Goal: Task Accomplishment & Management: Manage account settings

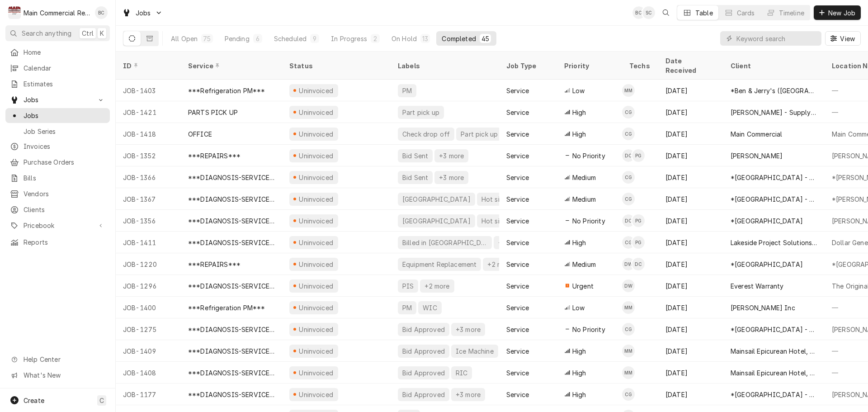
click at [761, 30] on div "View" at bounding box center [790, 38] width 141 height 25
click at [764, 37] on input "Dynamic Content Wrapper" at bounding box center [776, 38] width 80 height 14
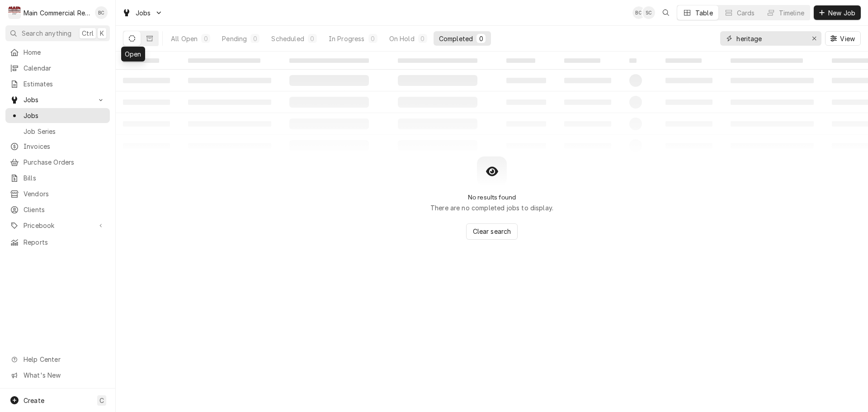
type input "heritage"
click at [130, 36] on icon "Dynamic Content Wrapper" at bounding box center [132, 38] width 6 height 6
click at [149, 39] on icon "Dynamic Content Wrapper" at bounding box center [149, 38] width 6 height 6
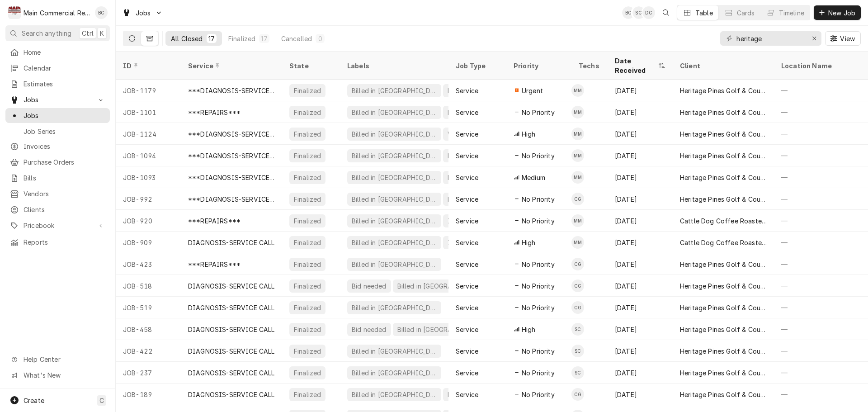
click at [127, 36] on button "Dynamic Content Wrapper" at bounding box center [131, 38] width 17 height 14
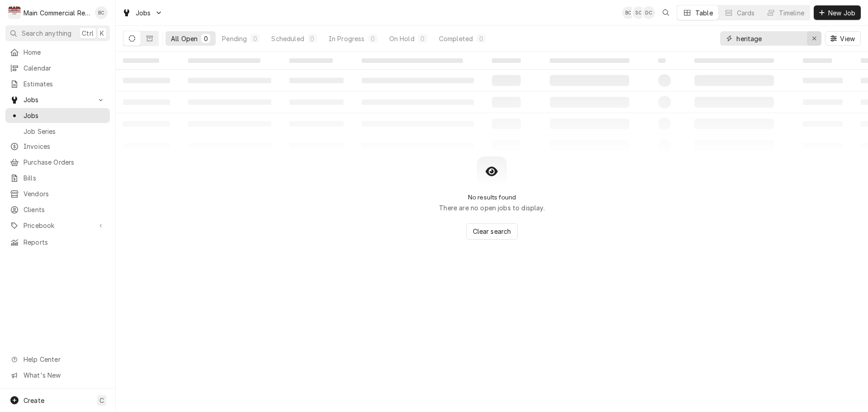
click at [814, 39] on icon "Erase input" at bounding box center [814, 38] width 5 height 6
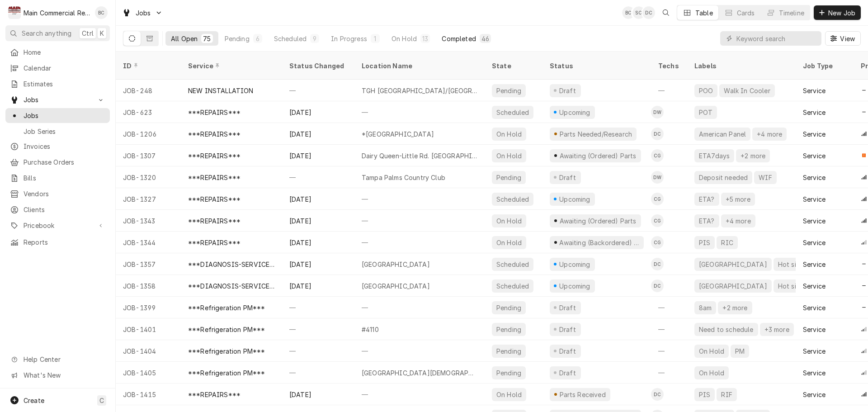
click at [462, 39] on div "Completed" at bounding box center [459, 38] width 34 height 9
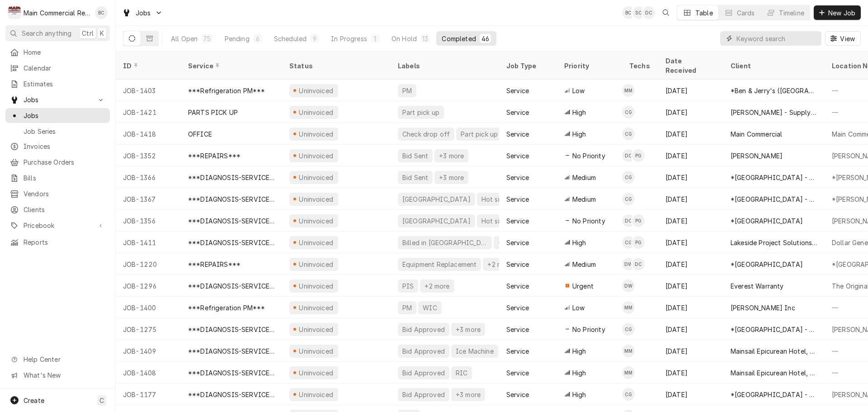
click at [758, 35] on input "Dynamic Content Wrapper" at bounding box center [776, 38] width 80 height 14
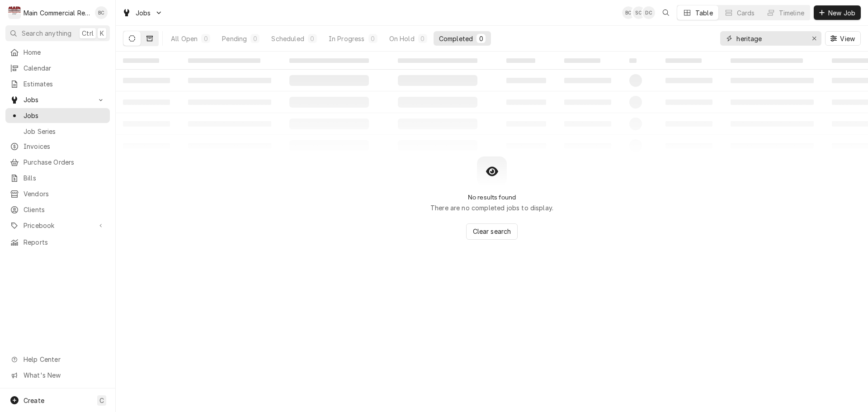
type input "heritage"
click at [149, 38] on icon "Dynamic Content Wrapper" at bounding box center [149, 38] width 6 height 6
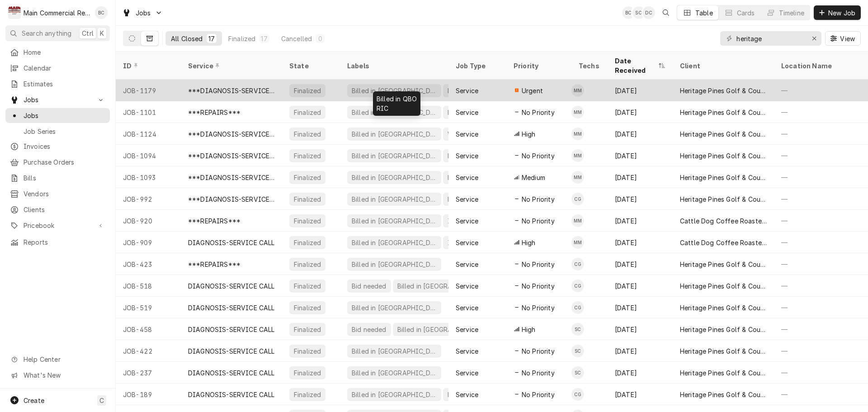
click at [423, 80] on div "Billed in QBO RIC" at bounding box center [394, 91] width 108 height 22
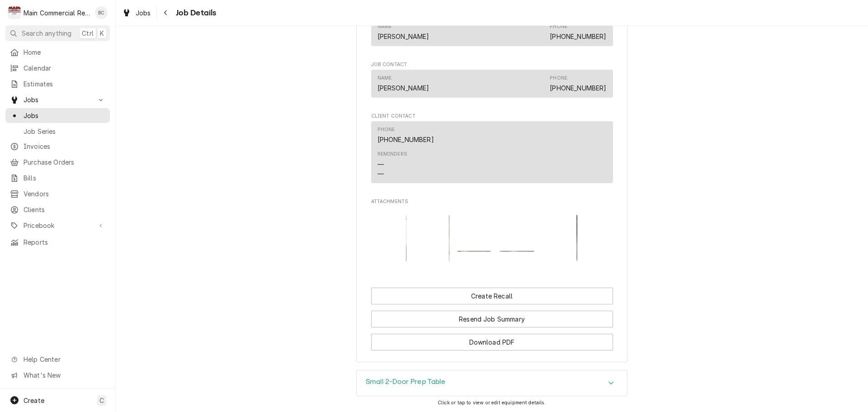
scroll to position [684, 0]
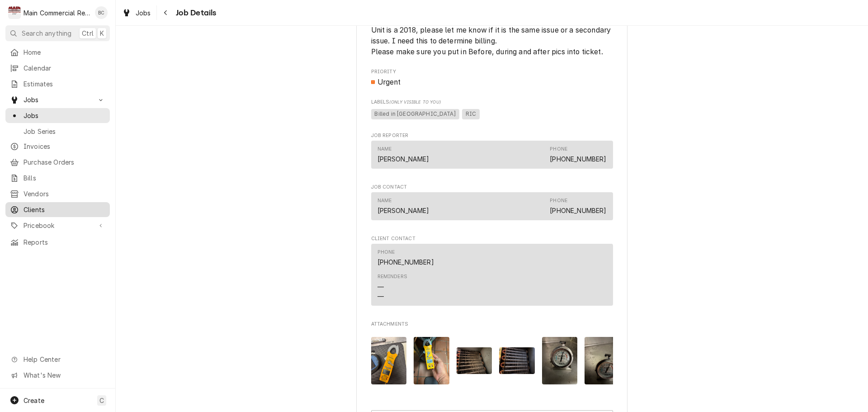
click at [35, 205] on span "Clients" at bounding box center [65, 209] width 82 height 9
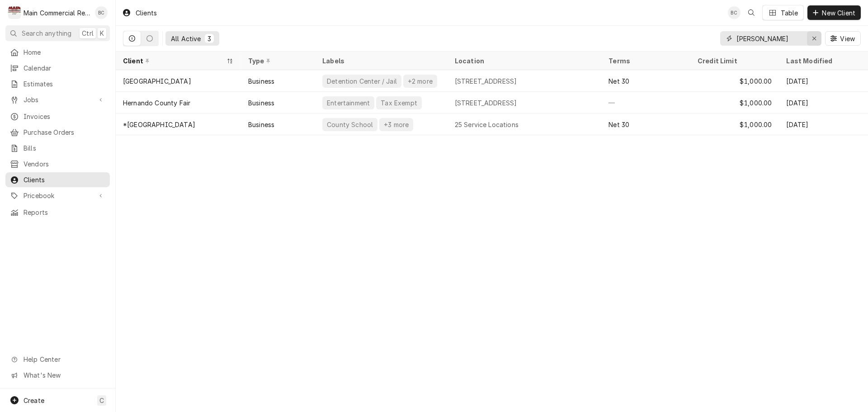
click at [813, 39] on icon "Erase input" at bounding box center [814, 39] width 4 height 4
click at [789, 35] on input "Dynamic Content Wrapper" at bounding box center [778, 38] width 85 height 14
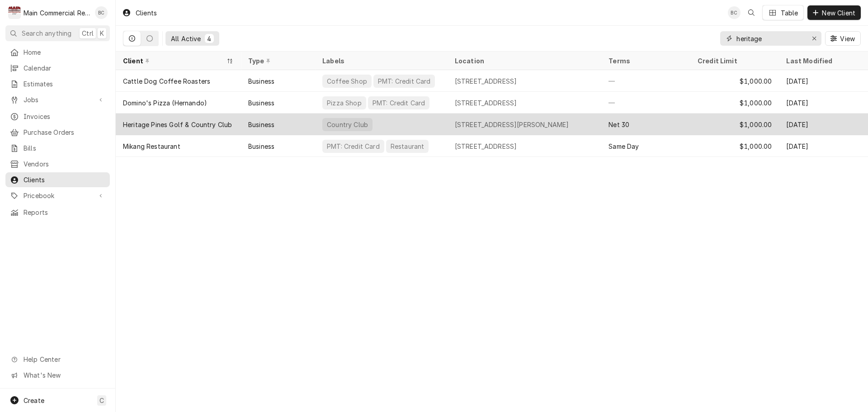
type input "heritage"
click at [194, 129] on div "Heritage Pines Golf & Country Club" at bounding box center [178, 124] width 125 height 22
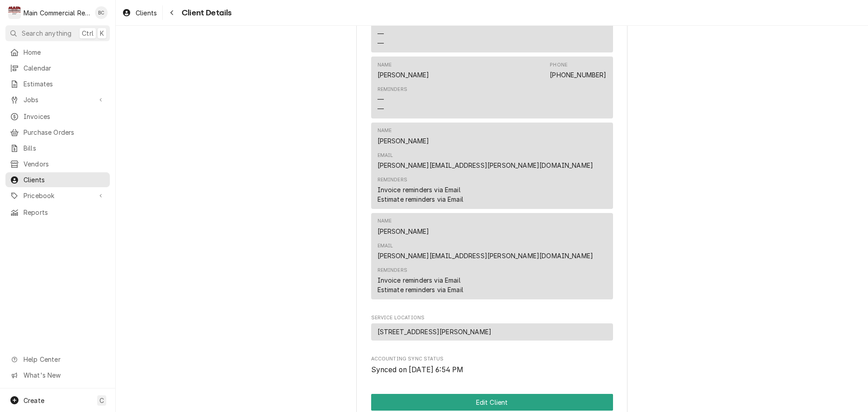
scroll to position [763, 0]
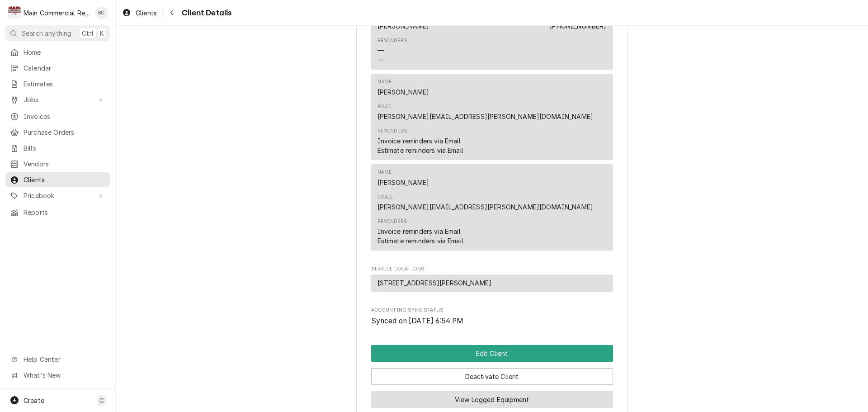
click at [487, 391] on button "View Logged Equipment" at bounding box center [492, 399] width 242 height 17
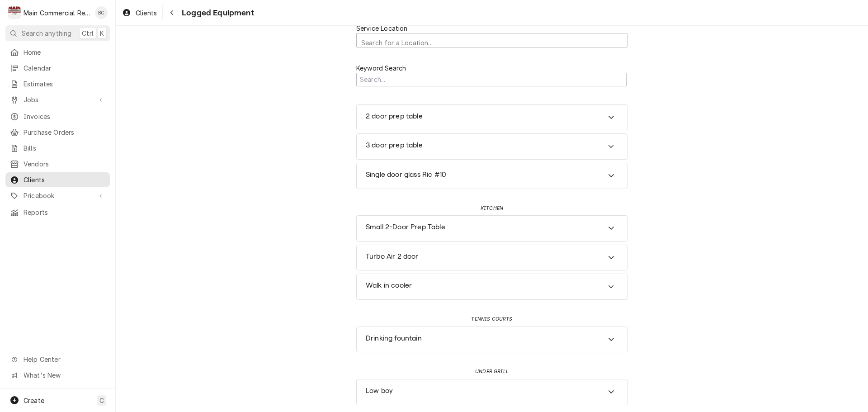
scroll to position [13, 0]
click at [546, 395] on div "Low boy" at bounding box center [492, 389] width 270 height 25
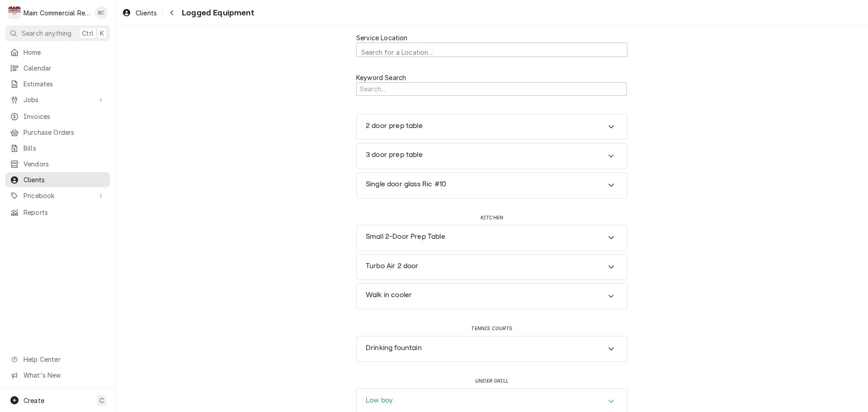
scroll to position [0, 0]
click at [36, 63] on span "Calendar" at bounding box center [65, 67] width 82 height 9
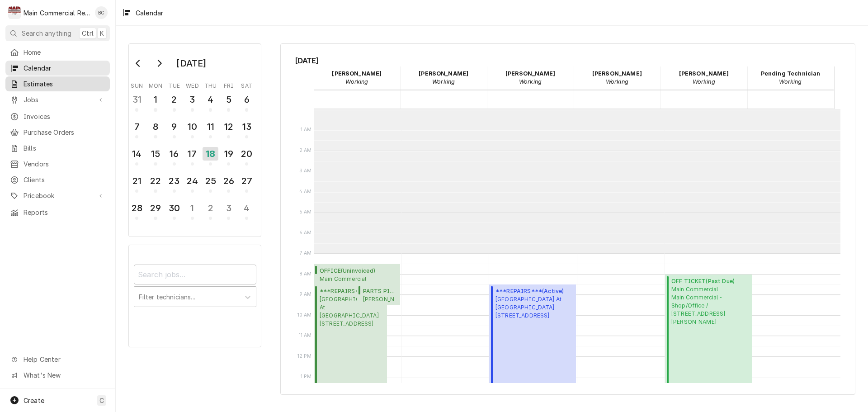
scroll to position [144, 0]
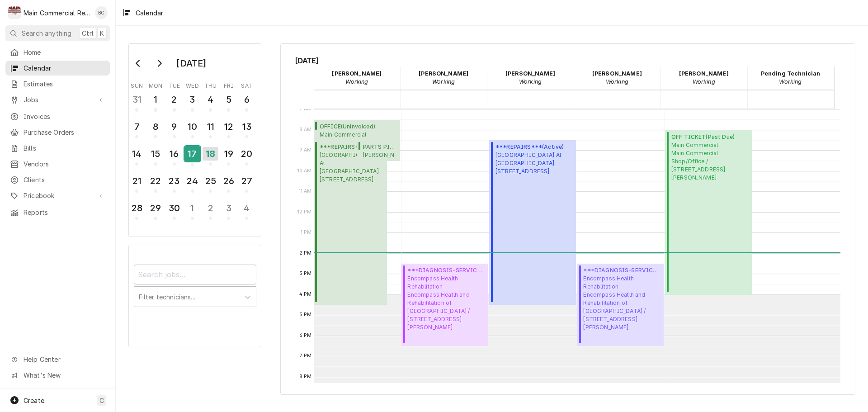
click at [194, 151] on div "17" at bounding box center [192, 153] width 16 height 15
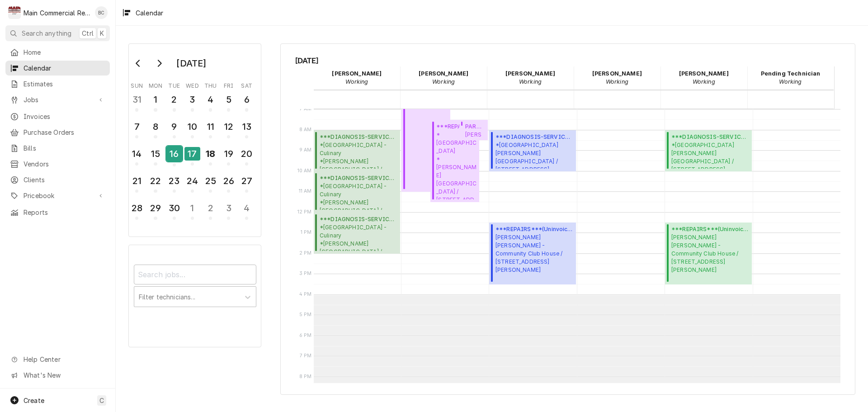
click at [177, 155] on div "16" at bounding box center [174, 153] width 16 height 15
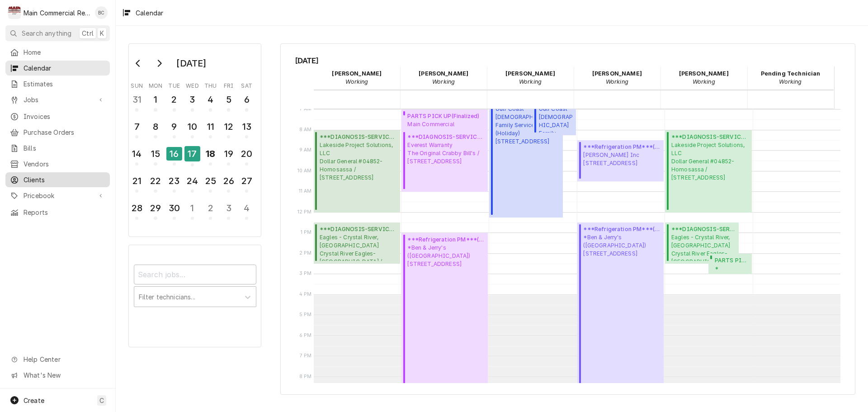
click at [36, 175] on span "Clients" at bounding box center [65, 179] width 82 height 9
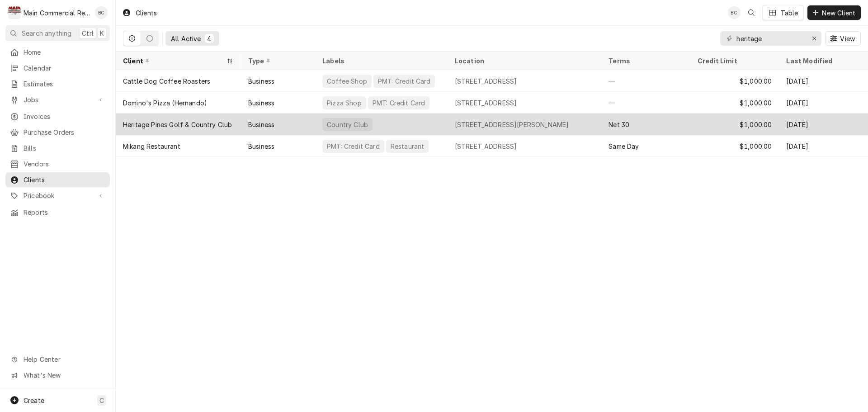
click at [162, 121] on div "Heritage Pines Golf & Country Club" at bounding box center [177, 124] width 109 height 9
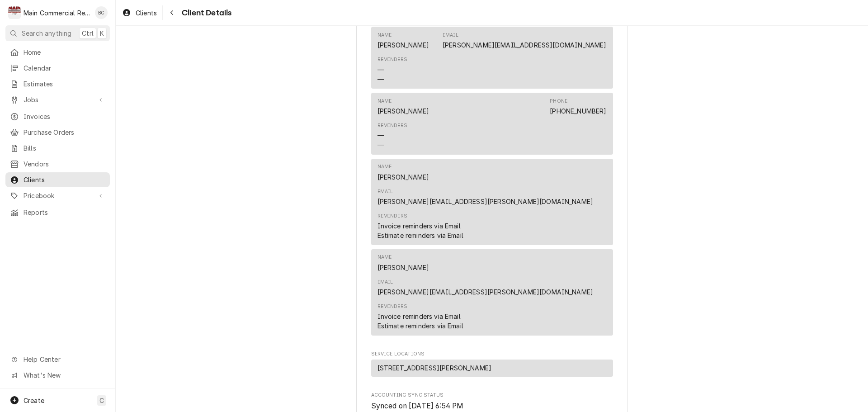
scroll to position [763, 0]
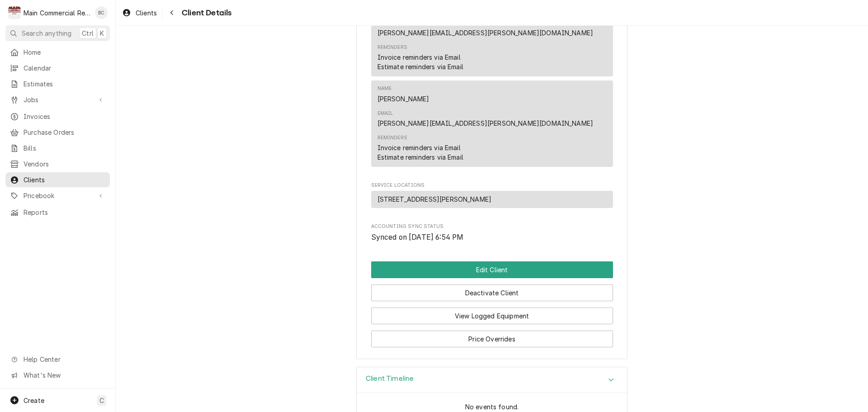
click at [389, 374] on h3 "Client Timeline" at bounding box center [390, 378] width 48 height 9
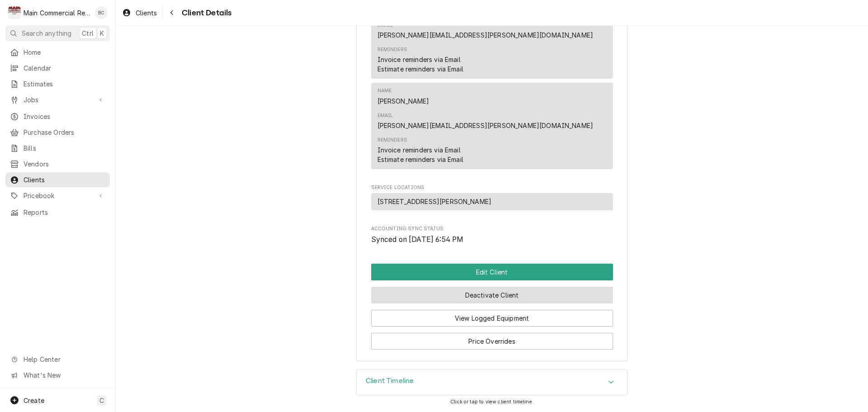
scroll to position [763, 0]
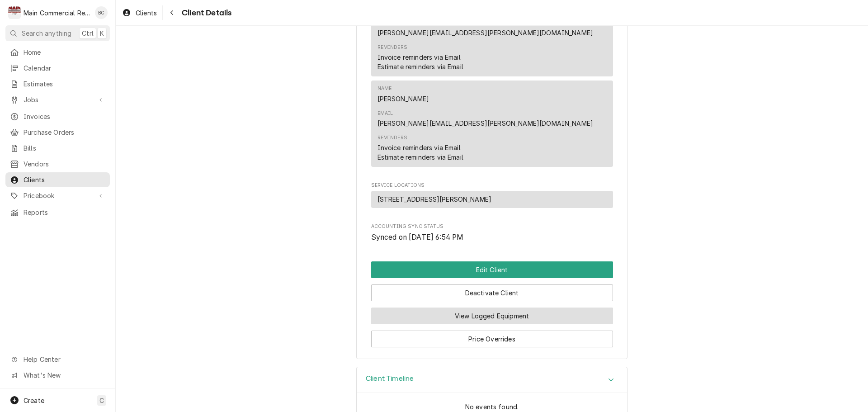
click at [506, 307] on button "View Logged Equipment" at bounding box center [492, 315] width 242 height 17
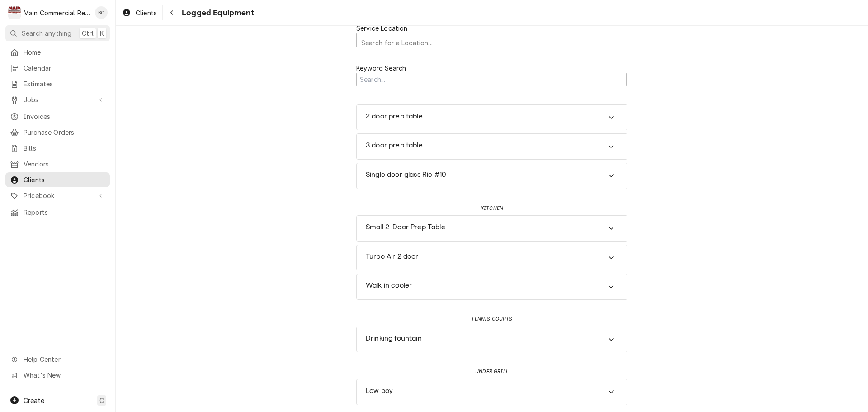
scroll to position [13, 0]
click at [597, 389] on div "Low boy" at bounding box center [492, 389] width 270 height 25
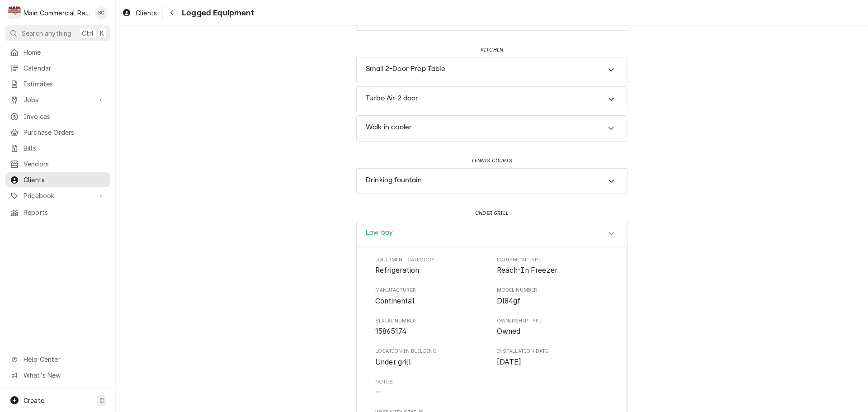
scroll to position [106, 0]
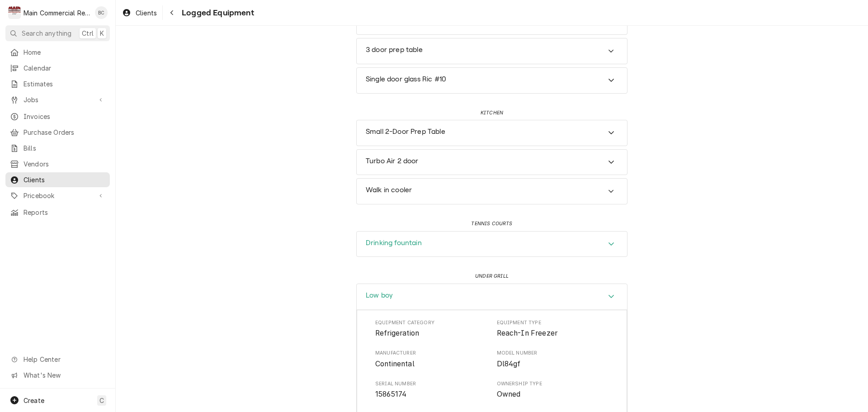
click at [604, 245] on div "Accordion Header" at bounding box center [611, 244] width 14 height 11
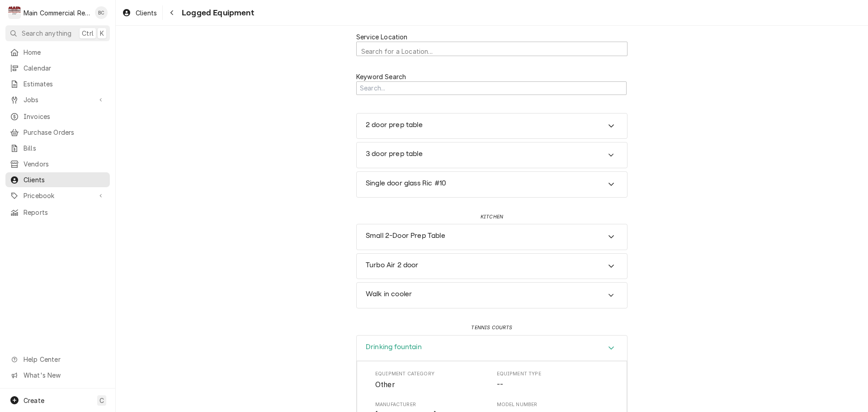
scroll to position [0, 0]
click at [482, 301] on div "Walk in cooler" at bounding box center [492, 296] width 270 height 25
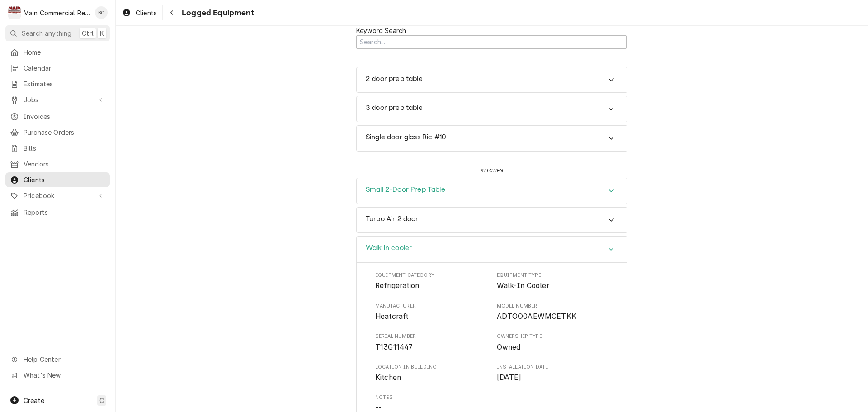
scroll to position [45, 0]
click at [566, 225] on div "Turbo Air 2 door" at bounding box center [492, 222] width 270 height 25
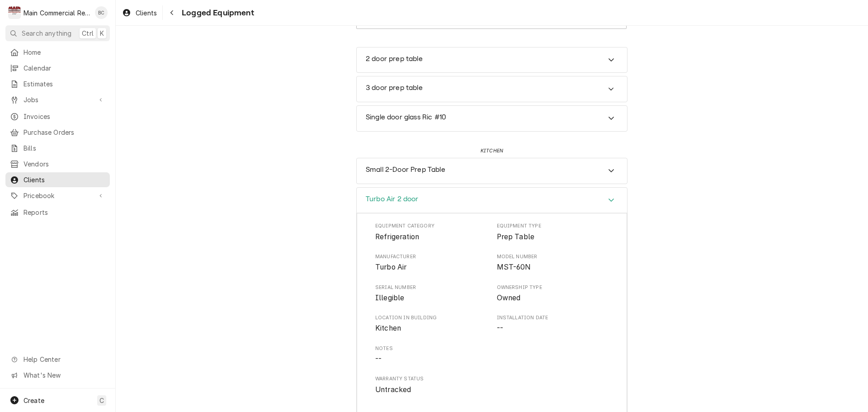
scroll to position [0, 0]
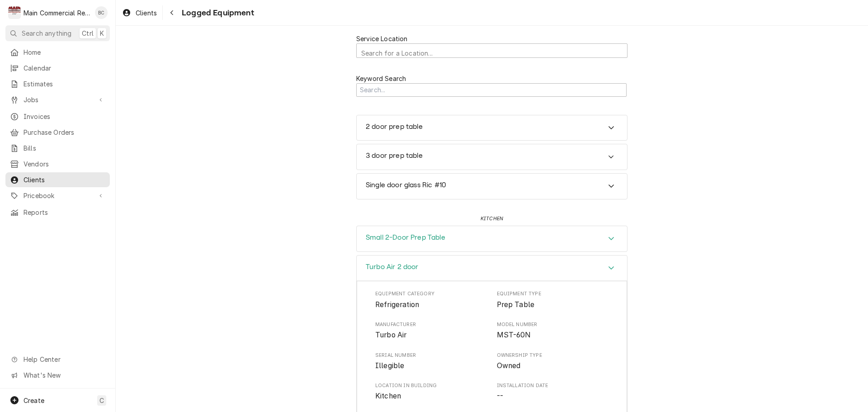
click at [556, 233] on div "Small 2-Door Prep Table" at bounding box center [492, 238] width 270 height 25
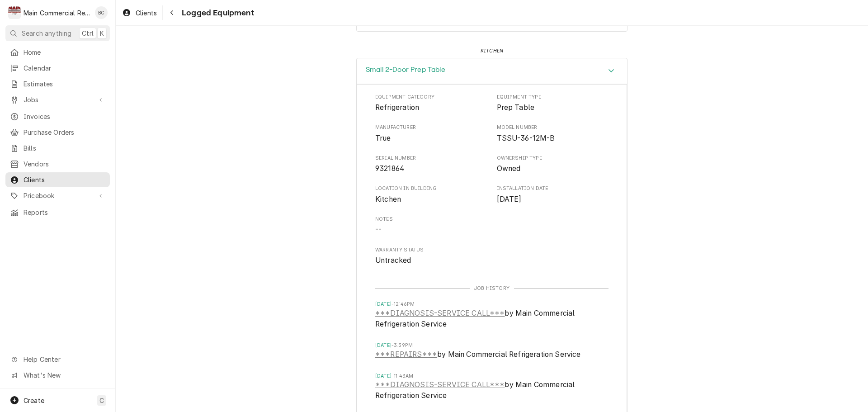
scroll to position [45, 0]
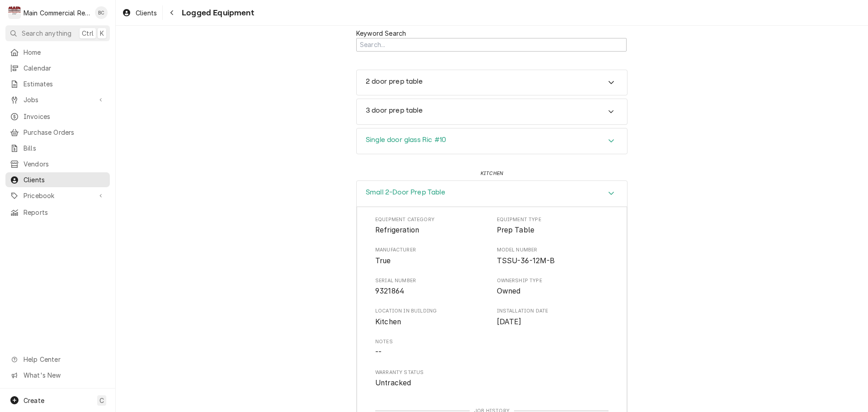
click at [604, 149] on div "Single door glass Ric #10" at bounding box center [492, 140] width 270 height 25
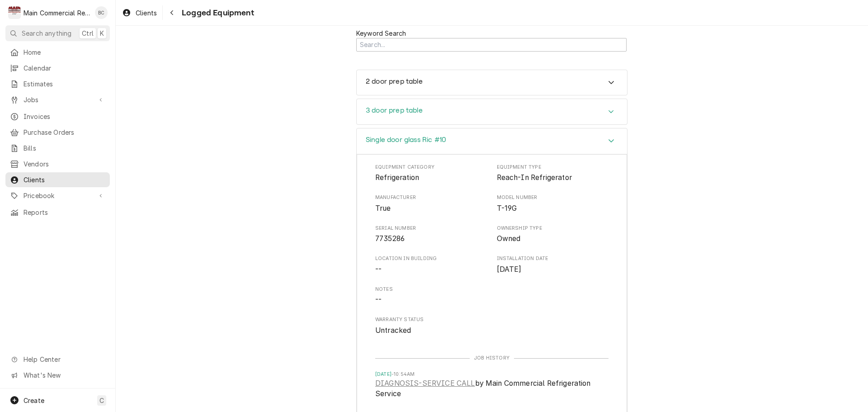
click at [447, 109] on div "3 door prep table" at bounding box center [492, 111] width 270 height 25
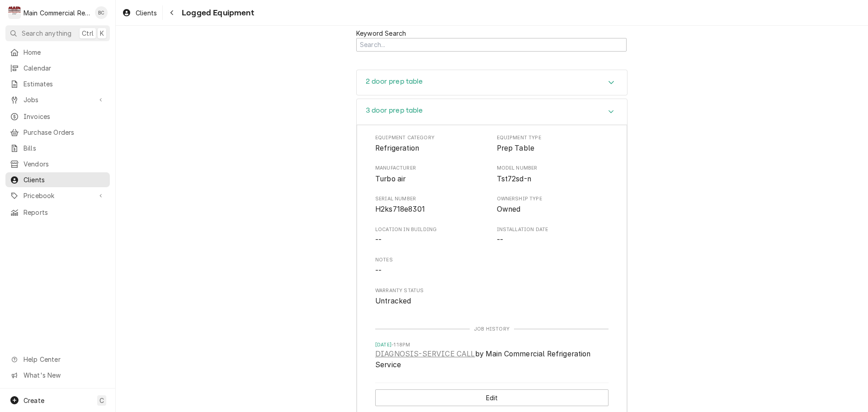
click at [468, 75] on div "2 door prep table" at bounding box center [492, 82] width 270 height 25
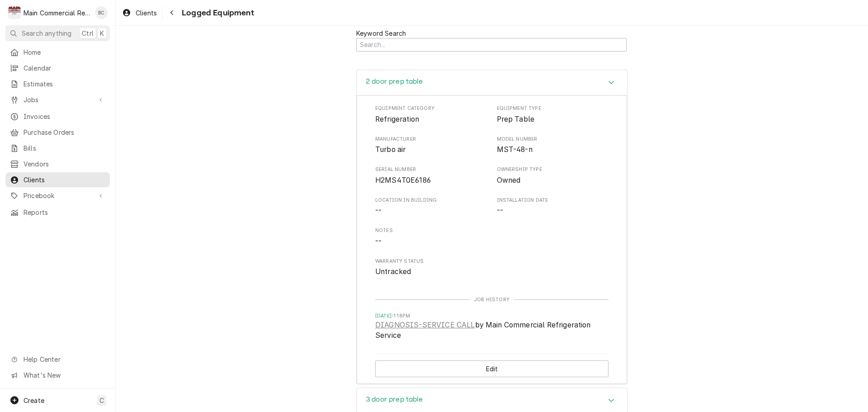
click at [420, 75] on div "2 door prep table" at bounding box center [492, 83] width 270 height 26
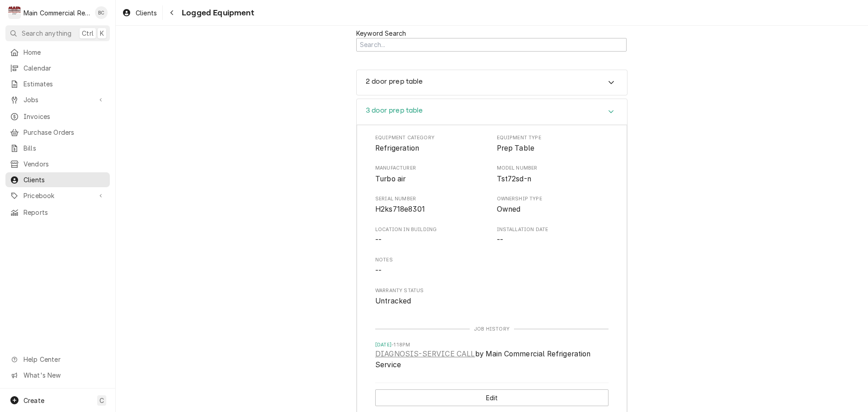
click at [608, 111] on icon "Accordion Header" at bounding box center [611, 111] width 6 height 7
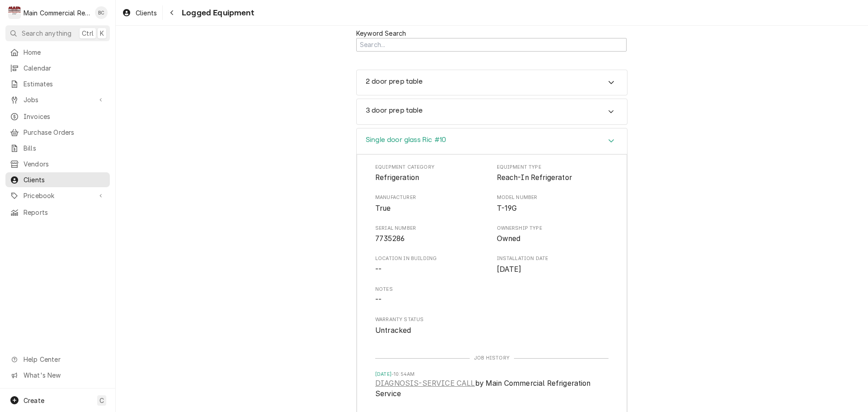
click at [608, 141] on icon "Accordion Header" at bounding box center [611, 140] width 6 height 7
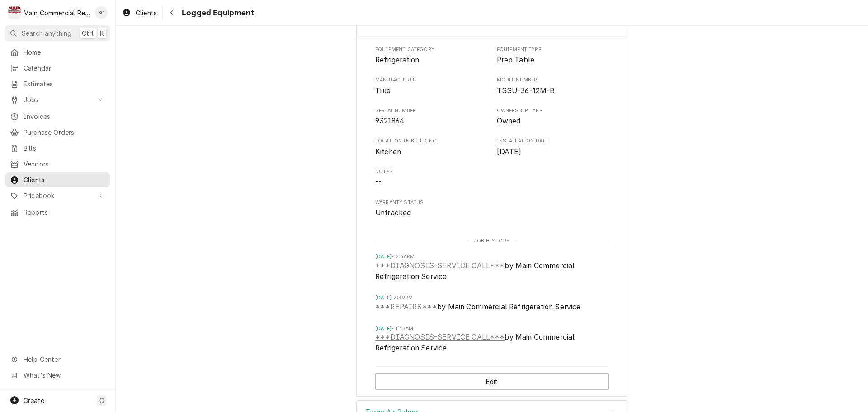
scroll to position [226, 0]
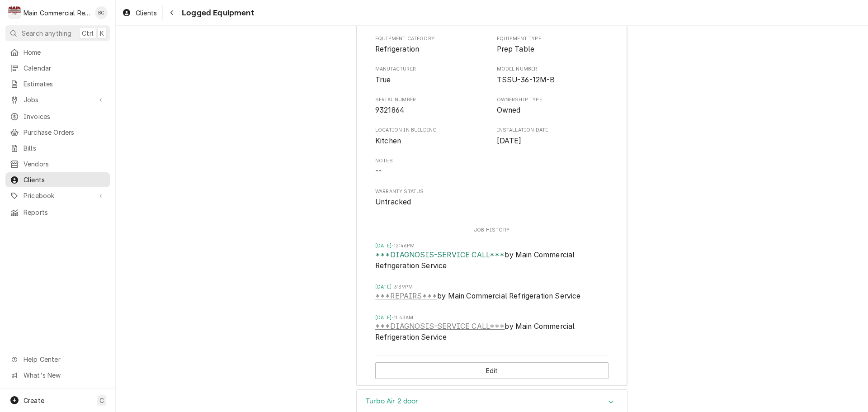
click at [446, 253] on link "***DIAGNOSIS-SERVICE CALL***" at bounding box center [439, 255] width 129 height 11
click at [453, 252] on link "***DIAGNOSIS-SERVICE CALL***" at bounding box center [439, 255] width 129 height 11
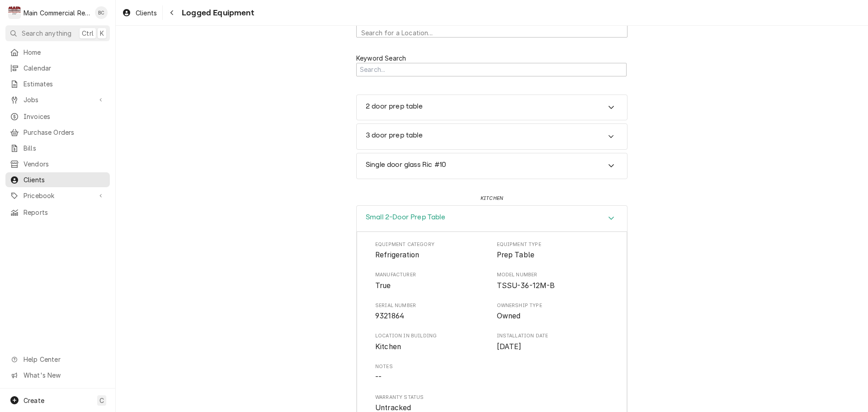
scroll to position [0, 0]
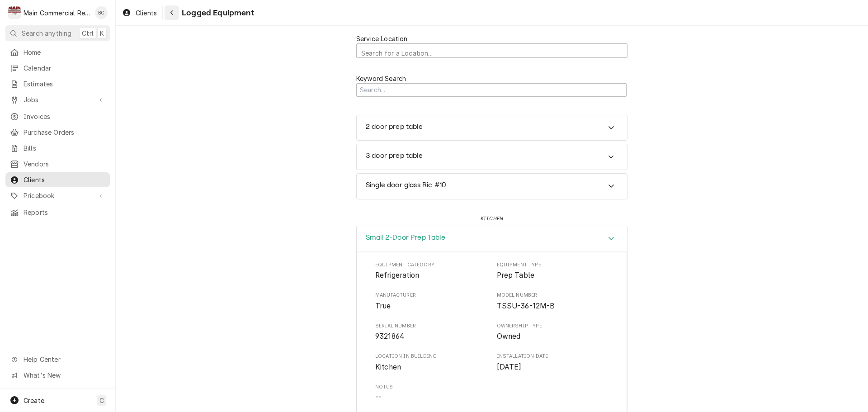
click at [173, 14] on icon "Navigate back" at bounding box center [172, 12] width 4 height 6
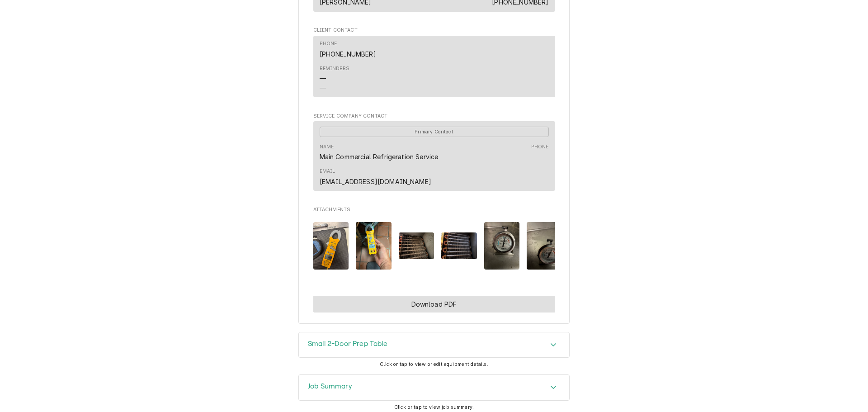
scroll to position [792, 0]
click at [418, 374] on div "Job Summary" at bounding box center [434, 386] width 270 height 25
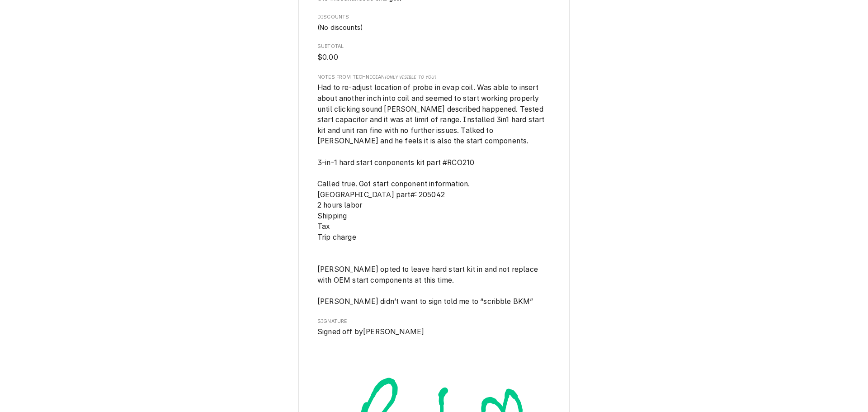
scroll to position [2194, 0]
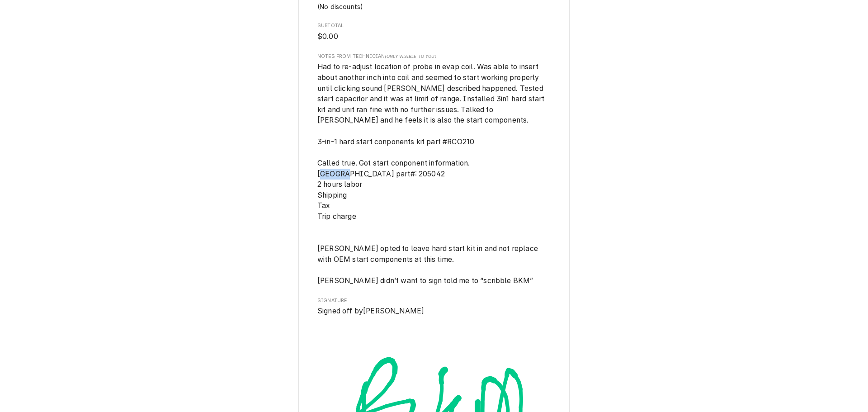
drag, startPoint x: 401, startPoint y: 115, endPoint x: 374, endPoint y: 117, distance: 27.2
click at [374, 117] on span "Had to re-adjust location of probe in evap coil. Was able to insert about anoth…" at bounding box center [433, 173] width 233 height 224
copy span "205042"
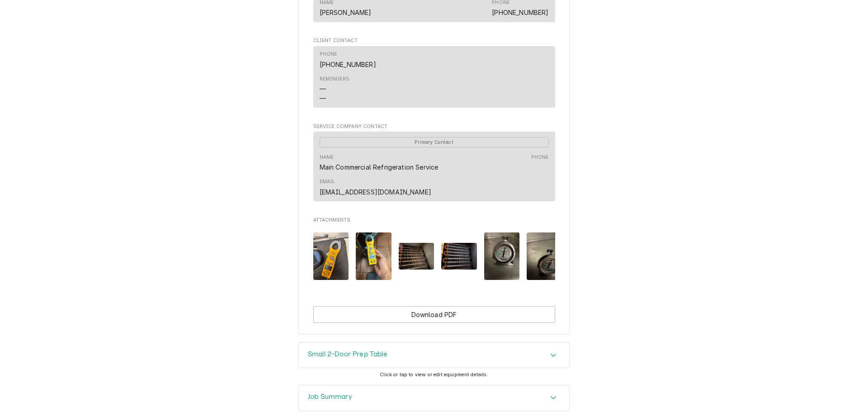
scroll to position [792, 0]
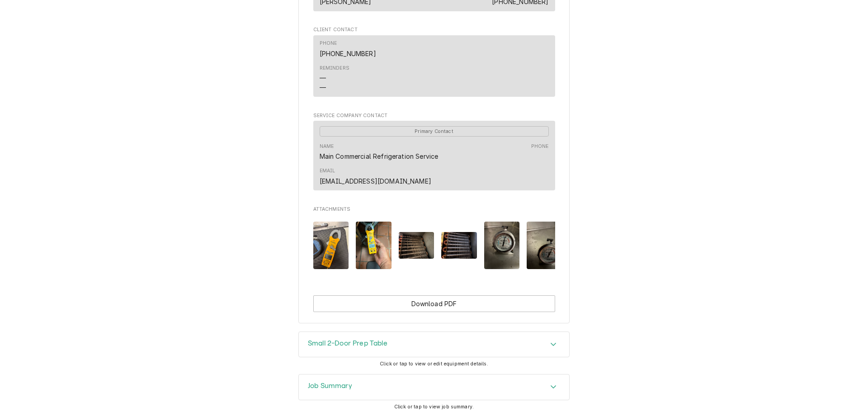
click at [546, 382] on div "Accordion Header" at bounding box center [553, 387] width 14 height 11
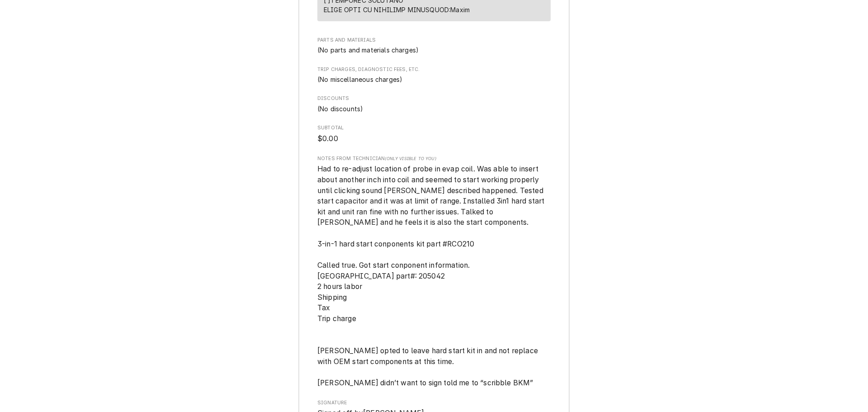
scroll to position [2103, 0]
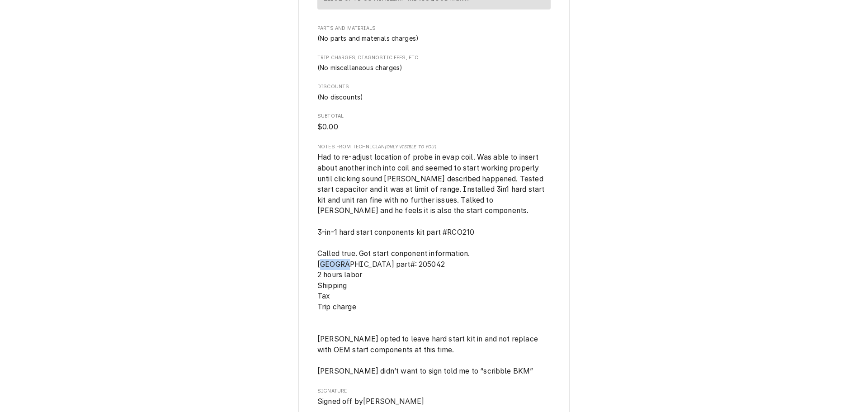
drag, startPoint x: 403, startPoint y: 204, endPoint x: 372, endPoint y: 209, distance: 31.1
click at [372, 209] on span "Had to re-adjust location of probe in evap coil. Was able to insert about anoth…" at bounding box center [433, 264] width 233 height 224
copy span "205042"
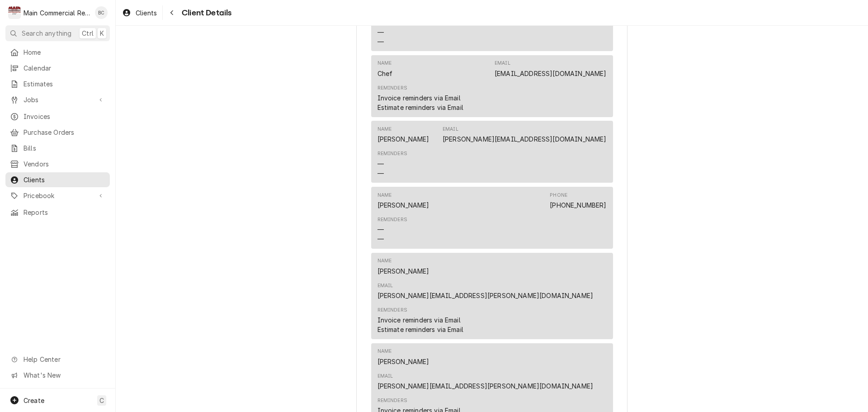
scroll to position [763, 0]
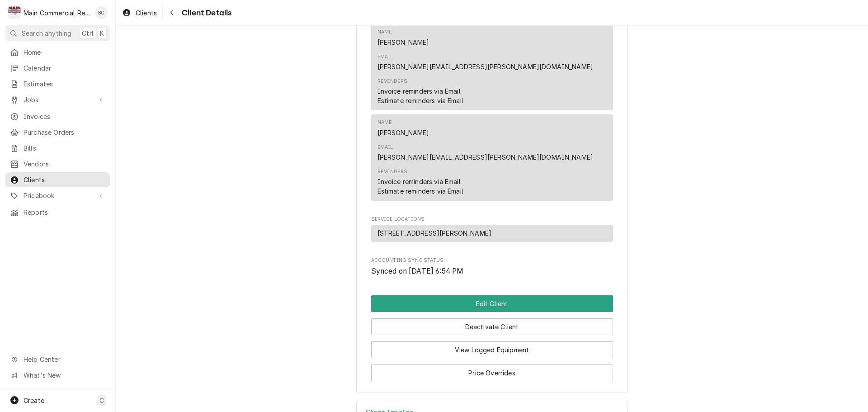
scroll to position [847, 0]
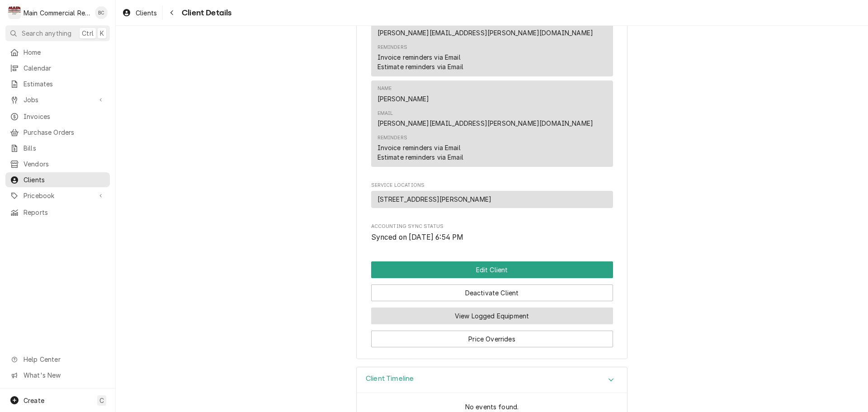
click at [516, 307] on button "View Logged Equipment" at bounding box center [492, 315] width 242 height 17
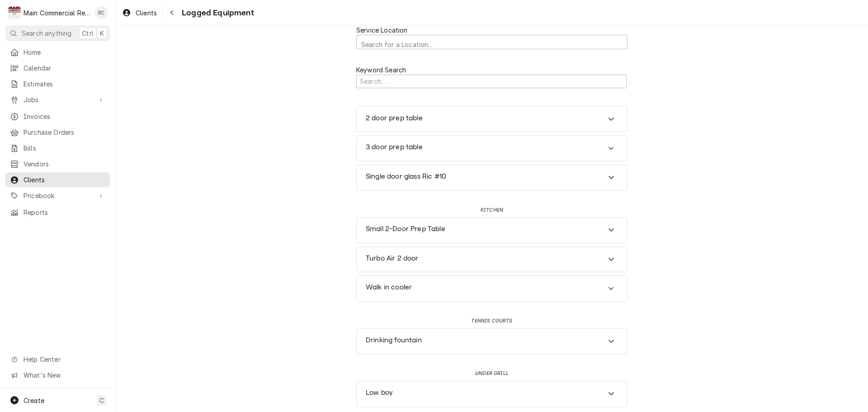
scroll to position [13, 0]
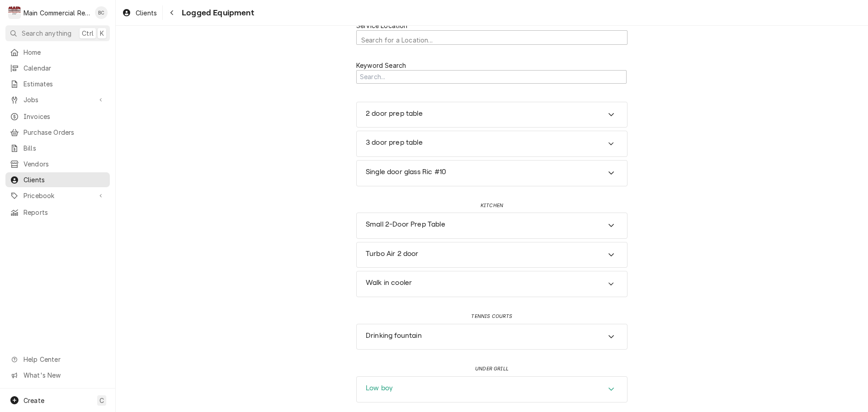
drag, startPoint x: 601, startPoint y: 390, endPoint x: 609, endPoint y: 387, distance: 8.6
click at [604, 390] on div "Accordion Header" at bounding box center [611, 389] width 14 height 11
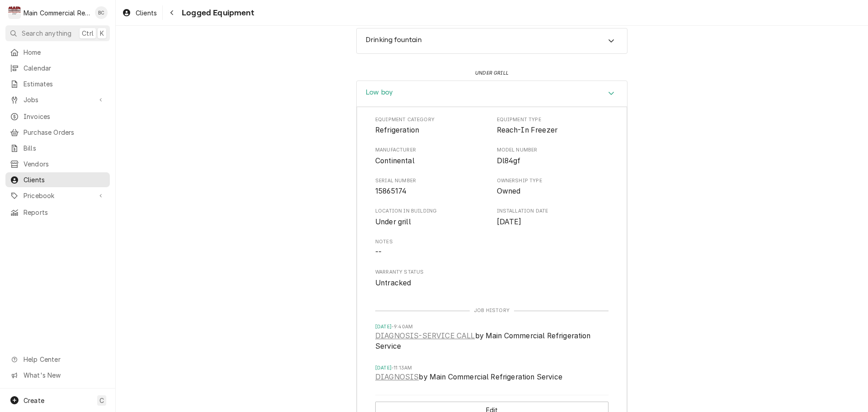
scroll to position [332, 0]
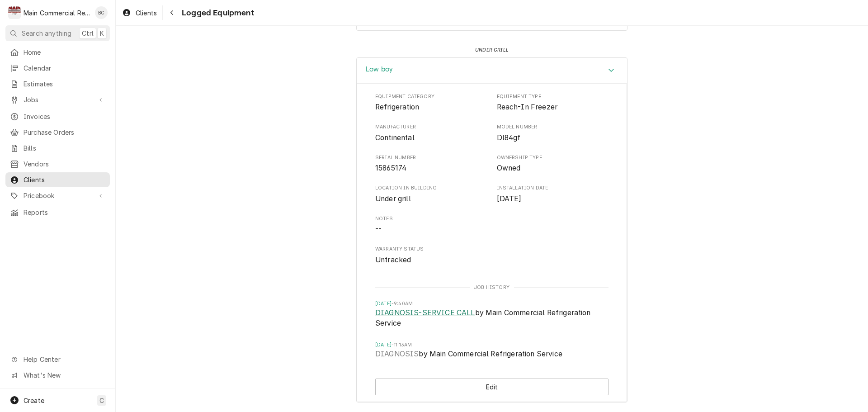
click at [435, 311] on link "DIAGNOSIS-SERVICE CALL" at bounding box center [425, 312] width 100 height 11
click at [396, 353] on link "DIAGNOSIS" at bounding box center [396, 354] width 43 height 11
click at [33, 99] on span "Jobs" at bounding box center [58, 99] width 68 height 9
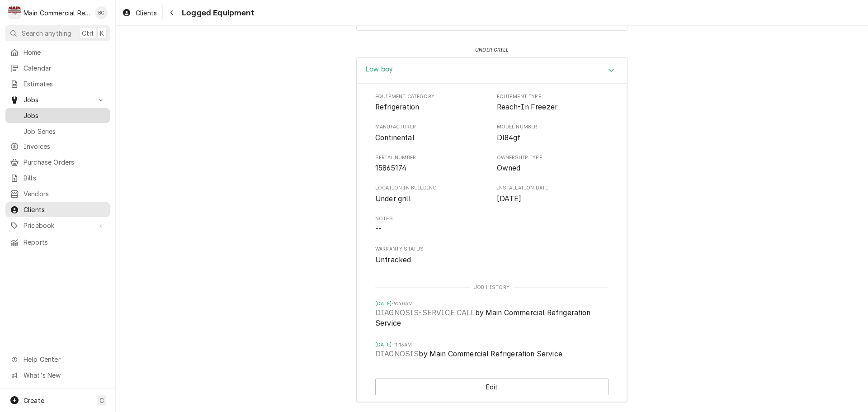
click at [42, 113] on span "Jobs" at bounding box center [65, 115] width 82 height 9
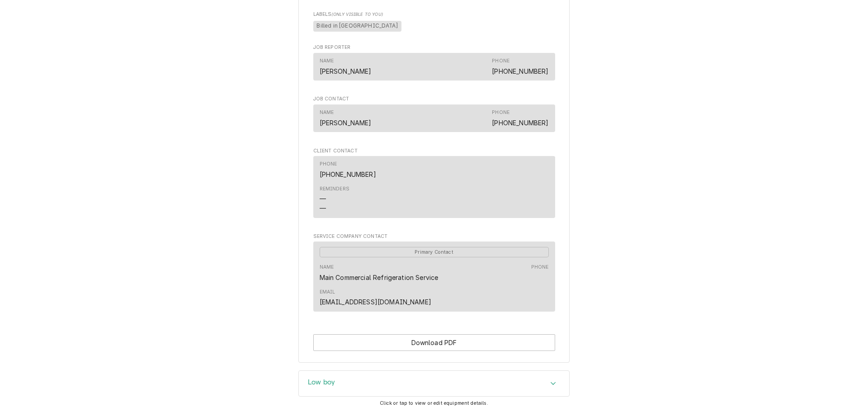
scroll to position [620, 0]
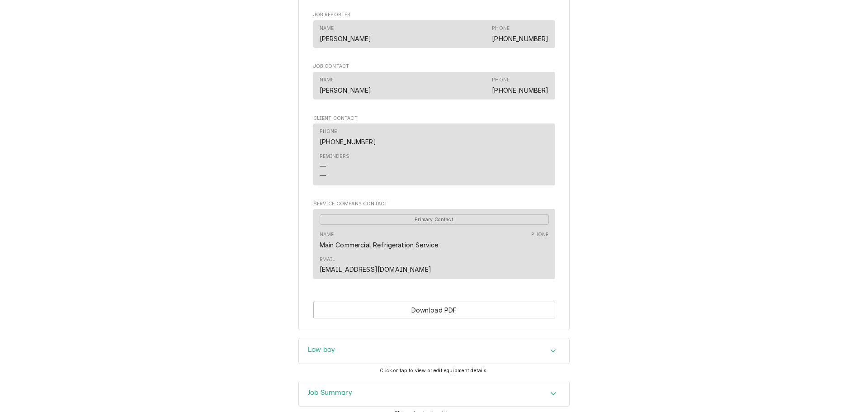
click at [550, 390] on icon "Accordion Header" at bounding box center [553, 393] width 6 height 7
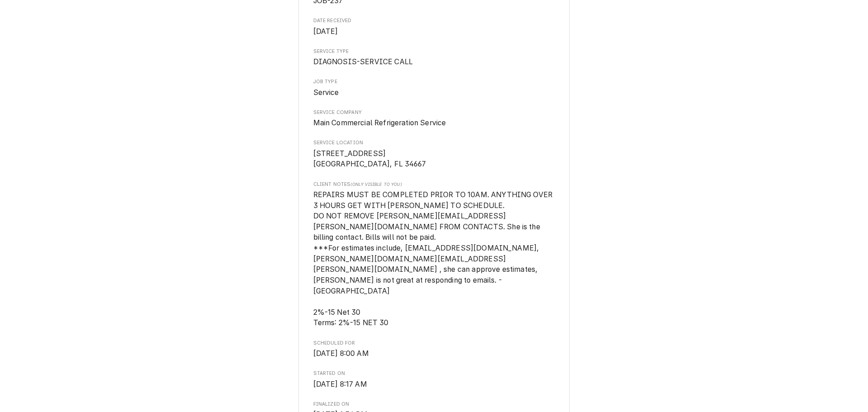
scroll to position [0, 0]
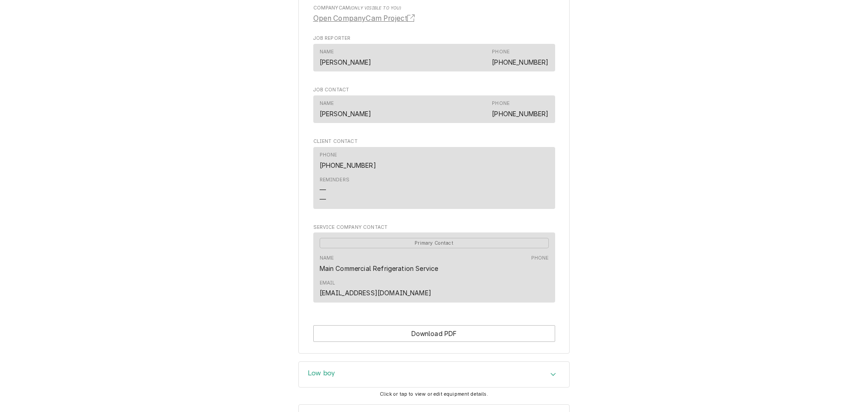
scroll to position [640, 0]
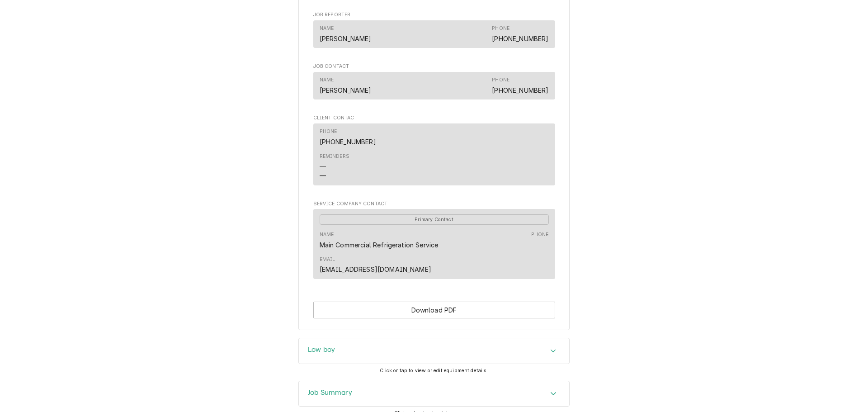
click at [525, 381] on div "Job Summary" at bounding box center [434, 393] width 270 height 25
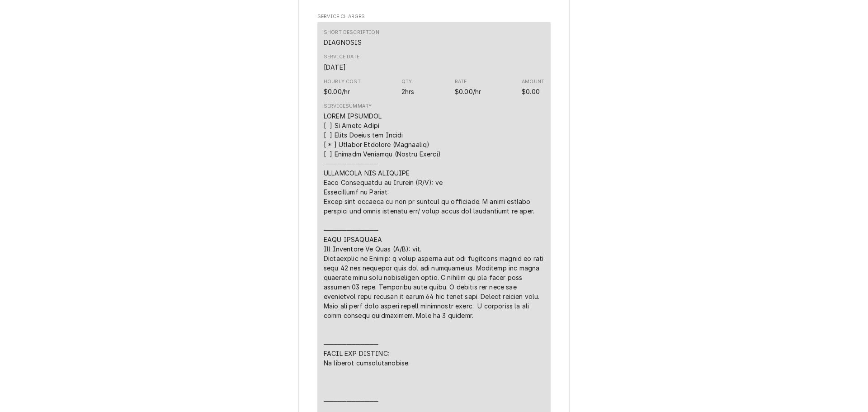
scroll to position [1002, 0]
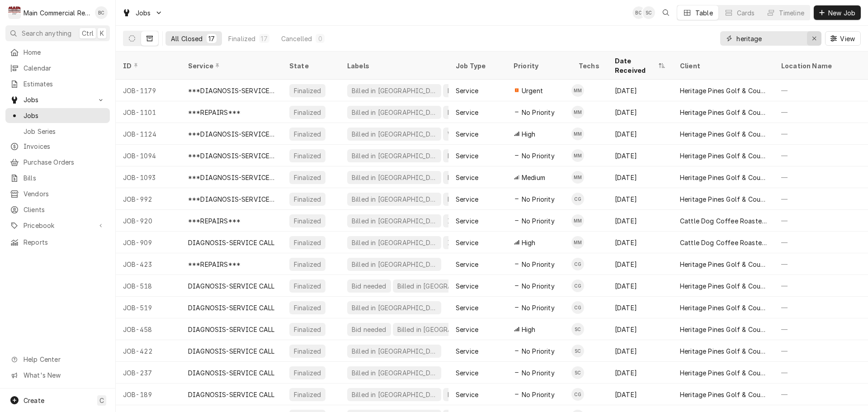
click at [813, 38] on icon "Erase input" at bounding box center [814, 38] width 5 height 6
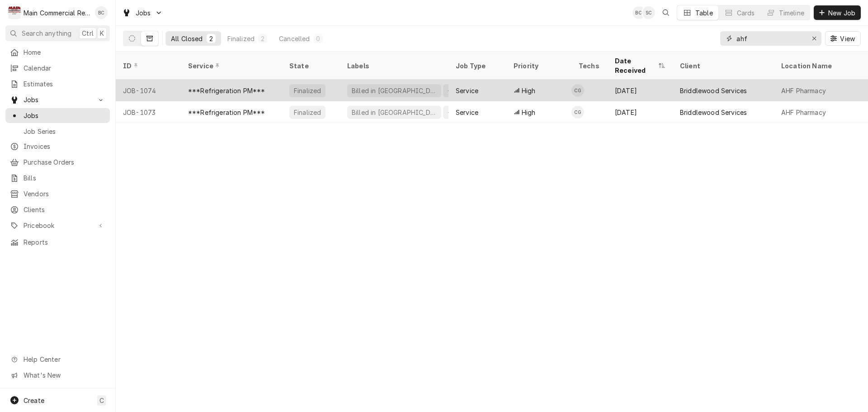
type input "ahf"
click at [220, 86] on div "***Refrigeration PM***" at bounding box center [226, 90] width 77 height 9
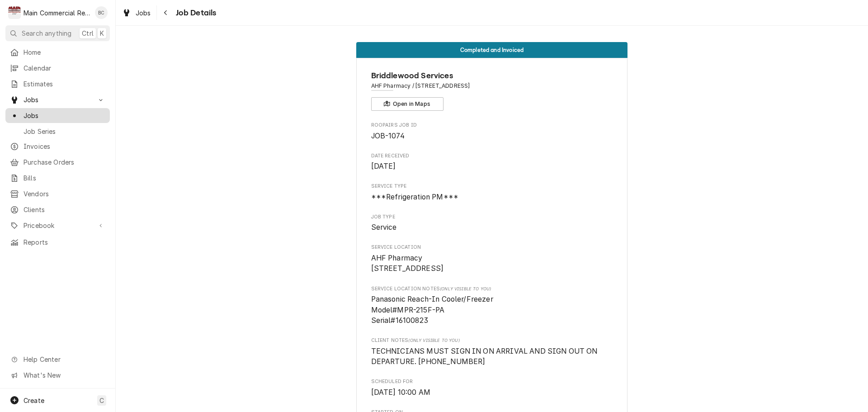
click at [42, 114] on span "Jobs" at bounding box center [65, 115] width 82 height 9
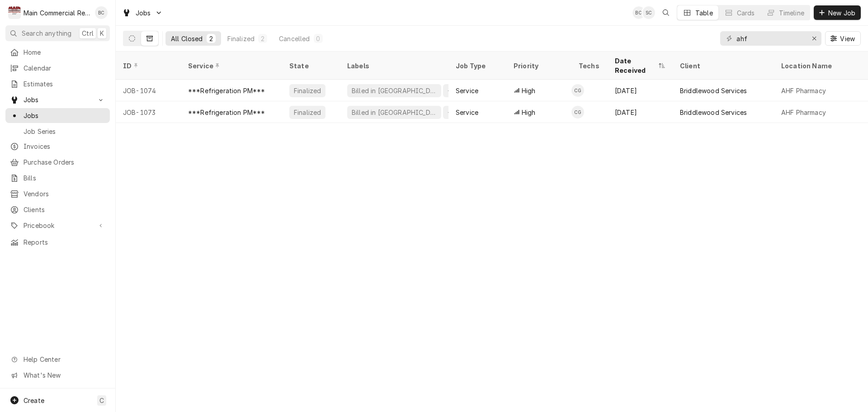
click at [152, 41] on icon "Dynamic Content Wrapper" at bounding box center [149, 38] width 6 height 5
click at [817, 37] on div "Erase input" at bounding box center [814, 38] width 9 height 9
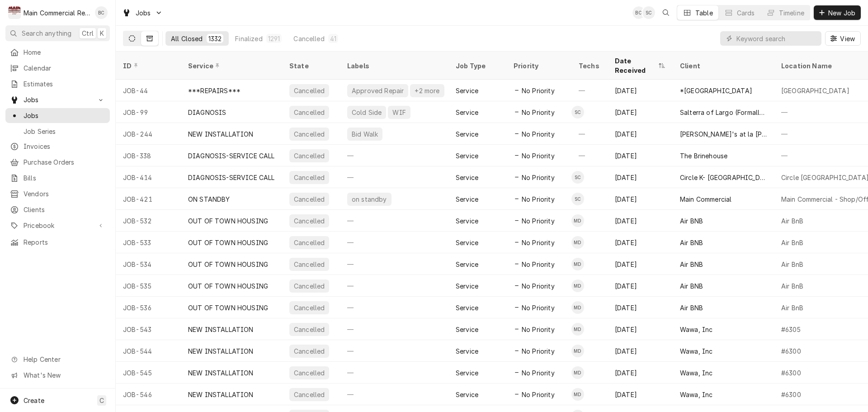
click at [131, 39] on icon "Dynamic Content Wrapper" at bounding box center [132, 38] width 6 height 6
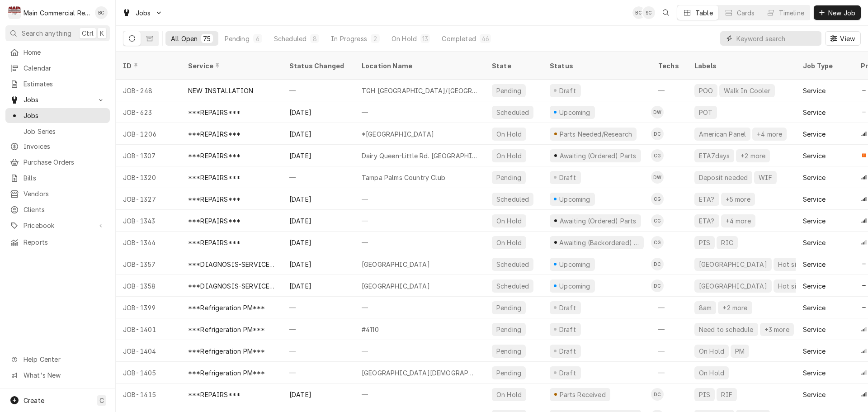
click at [754, 42] on input "Dynamic Content Wrapper" at bounding box center [776, 38] width 80 height 14
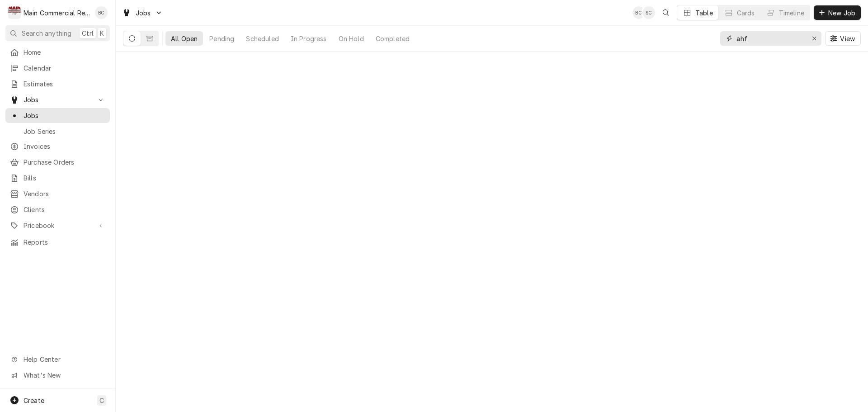
type input "ahf"
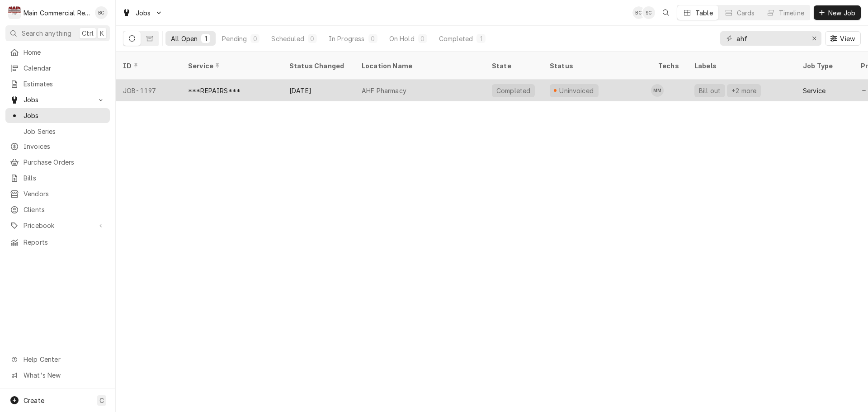
click at [231, 86] on div "***REPAIRS***" at bounding box center [214, 90] width 52 height 9
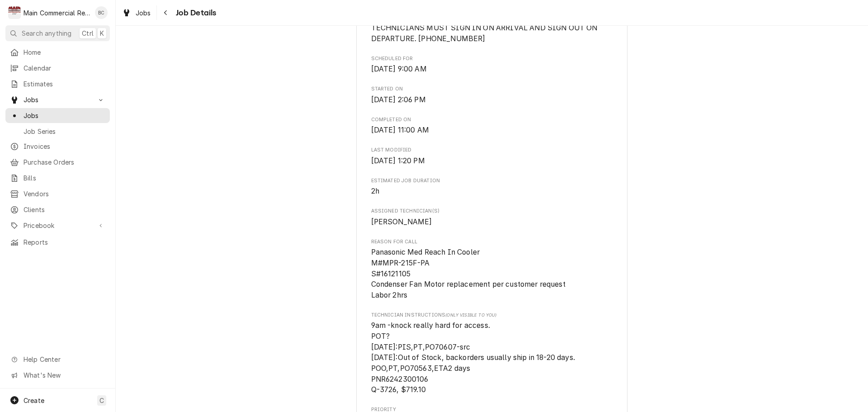
scroll to position [226, 0]
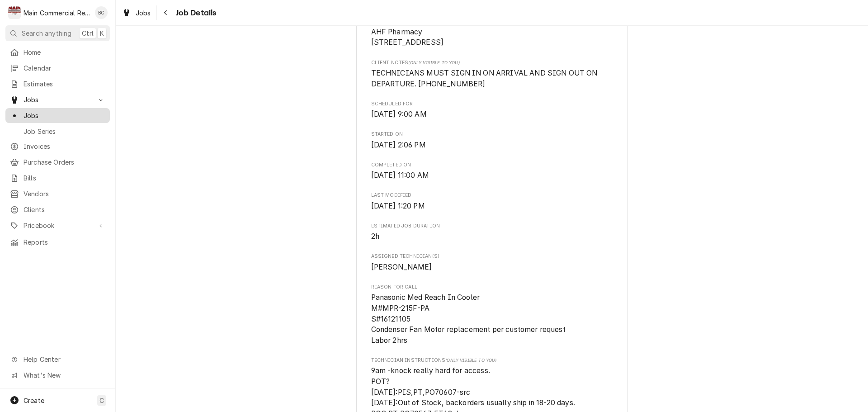
click at [70, 113] on span "Jobs" at bounding box center [65, 115] width 82 height 9
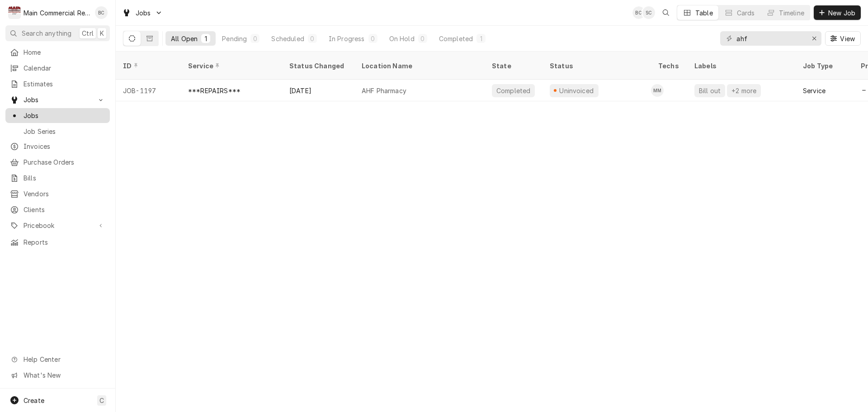
click at [47, 114] on span "Jobs" at bounding box center [65, 115] width 82 height 9
click at [813, 38] on icon "Erase input" at bounding box center [814, 38] width 5 height 6
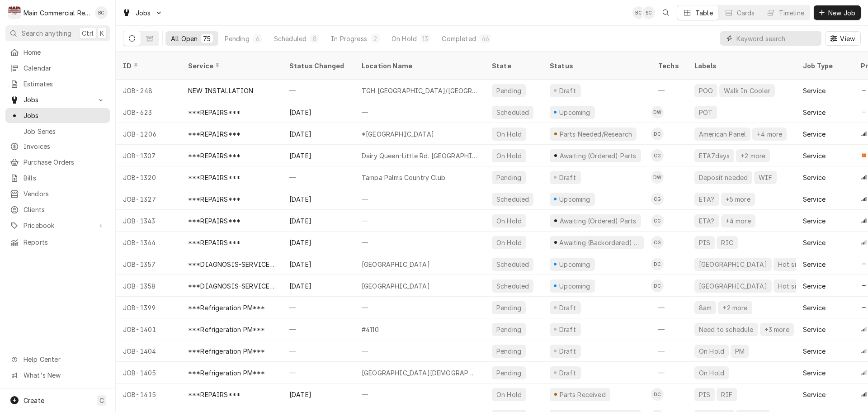
click at [756, 40] on input "Dynamic Content Wrapper" at bounding box center [776, 38] width 80 height 14
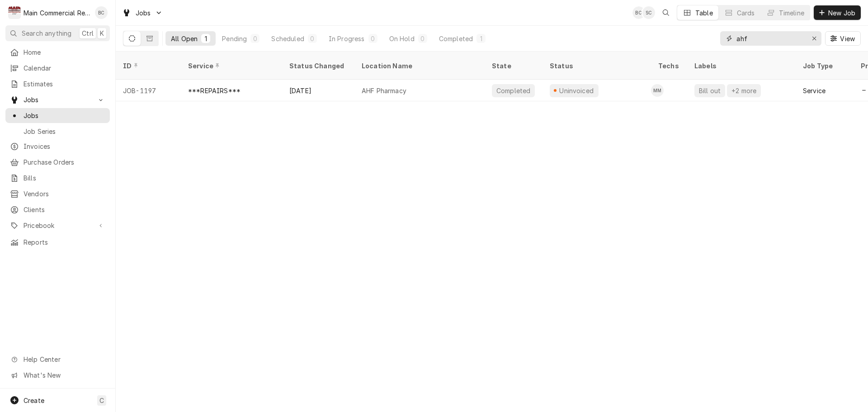
type input "ahf"
click at [133, 39] on icon "Dynamic Content Wrapper" at bounding box center [132, 38] width 6 height 6
click at [816, 38] on icon "Erase input" at bounding box center [814, 38] width 5 height 6
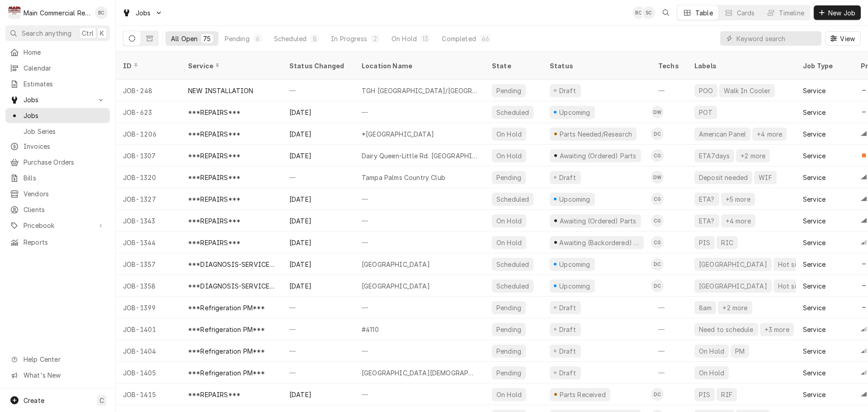
click at [134, 38] on icon "Dynamic Content Wrapper" at bounding box center [132, 38] width 6 height 6
click at [457, 42] on div "Completed" at bounding box center [459, 38] width 34 height 9
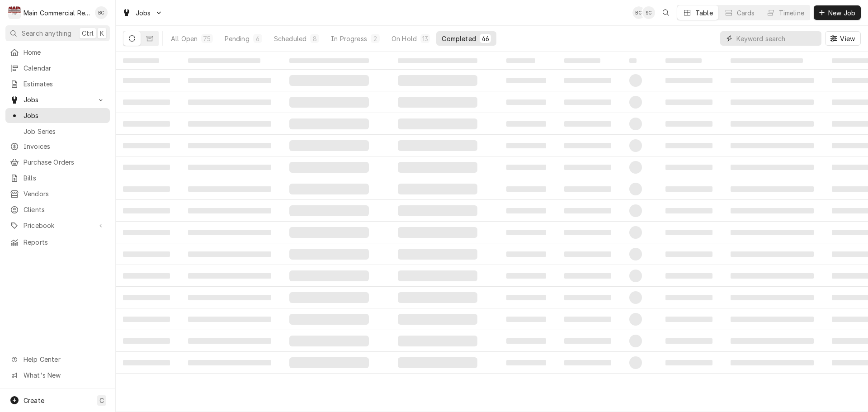
click at [755, 41] on input "Dynamic Content Wrapper" at bounding box center [776, 38] width 80 height 14
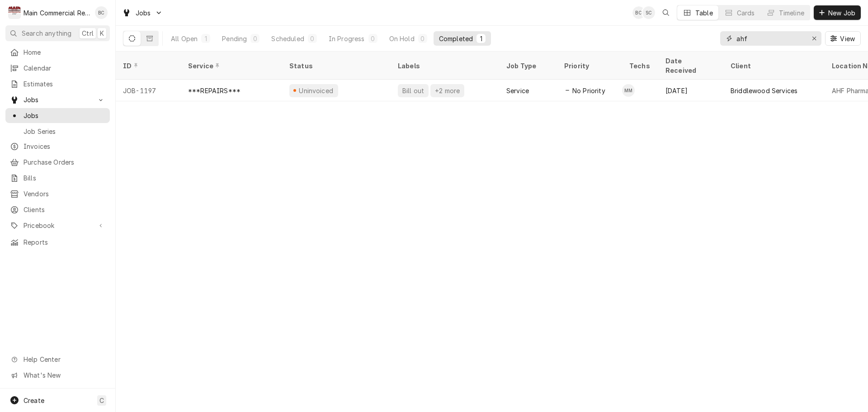
type input "ahf"
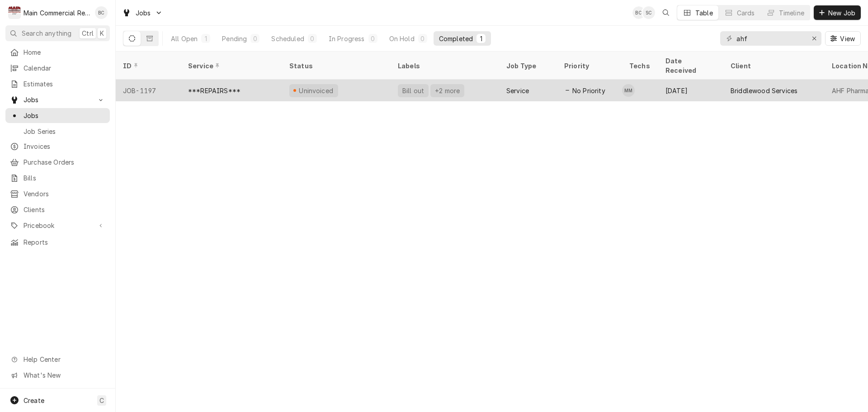
click at [224, 86] on div "***REPAIRS***" at bounding box center [214, 90] width 52 height 9
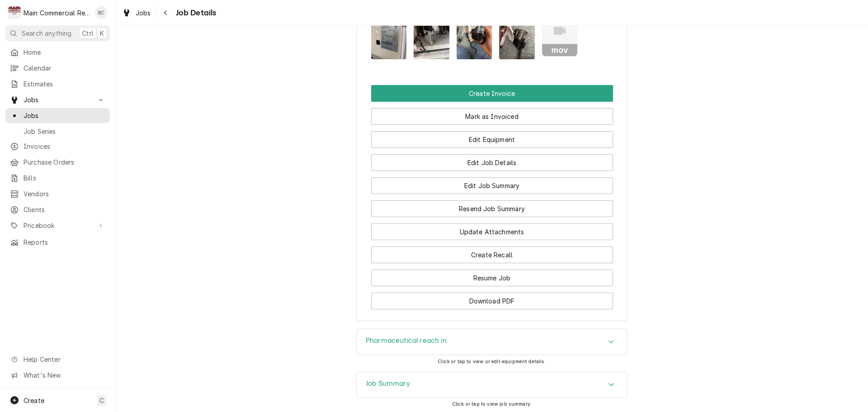
scroll to position [1118, 0]
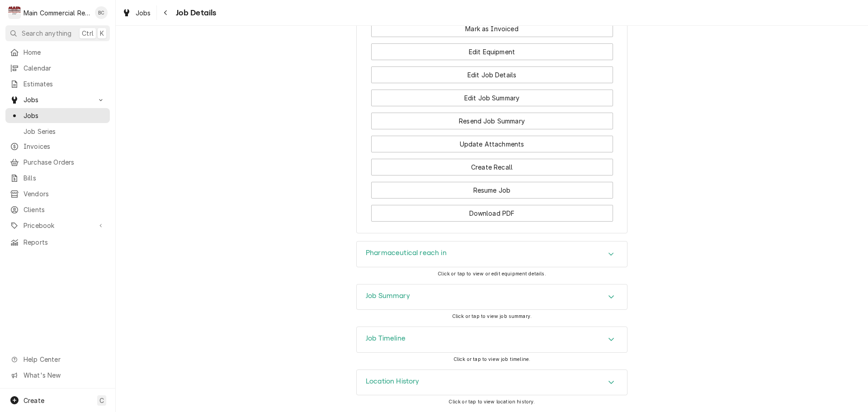
click at [393, 298] on h3 "Job Summary" at bounding box center [388, 296] width 44 height 9
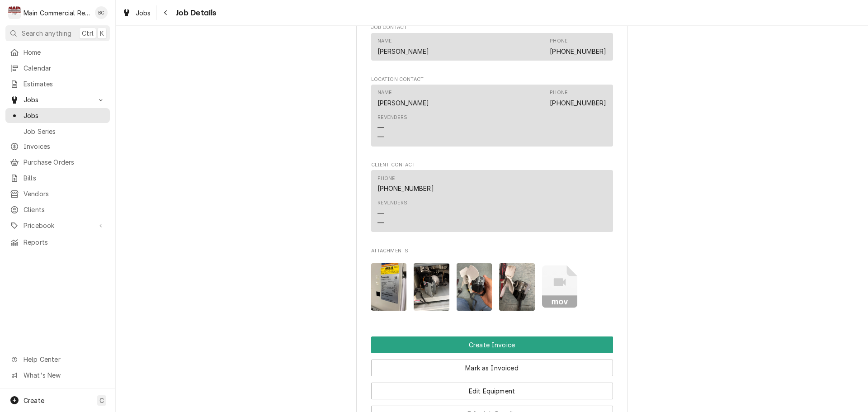
scroll to position [1085, 0]
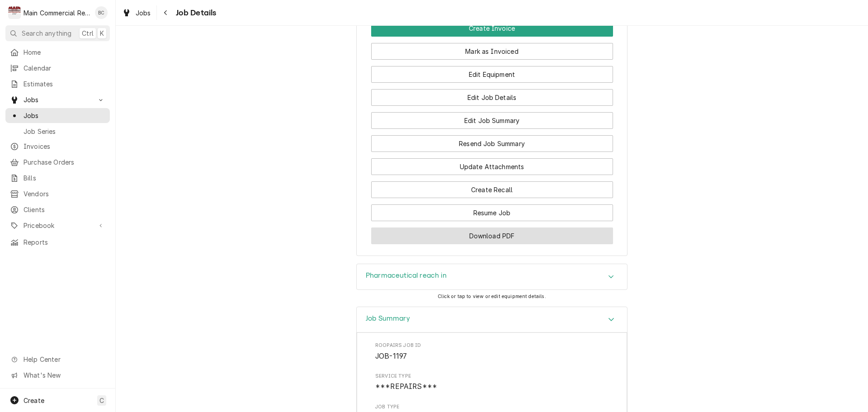
click at [504, 244] on button "Download PDF" at bounding box center [492, 235] width 242 height 17
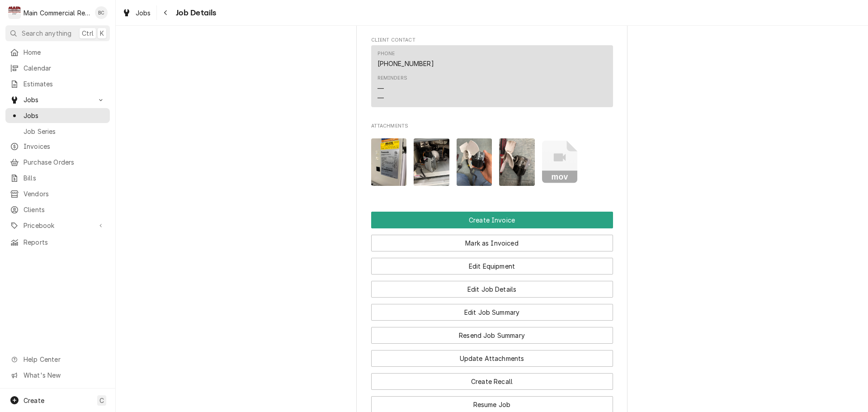
scroll to position [823, 0]
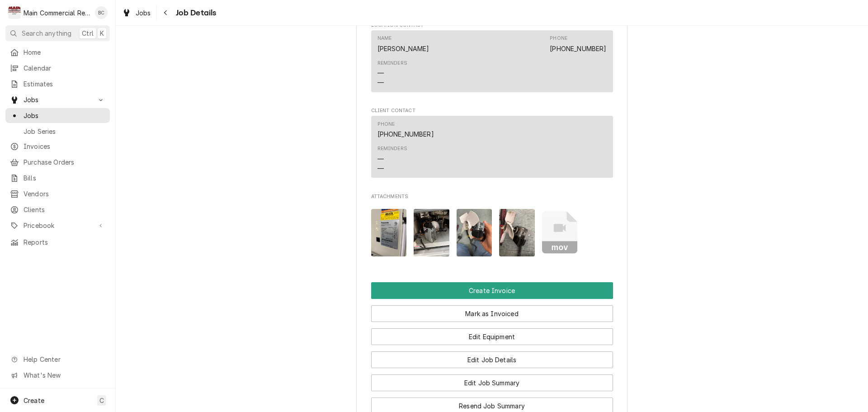
drag, startPoint x: 565, startPoint y: 241, endPoint x: -683, endPoint y: 343, distance: 1253.1
click at [0, 343] on html "M Main Commercial Refrigeration Service BC Search anything Ctrl K Home Calendar…" at bounding box center [434, 206] width 868 height 412
drag, startPoint x: 553, startPoint y: 237, endPoint x: -638, endPoint y: 311, distance: 1193.4
click at [0, 311] on html "M Main Commercial Refrigeration Service BC Search anything Ctrl K Home Calendar…" at bounding box center [434, 206] width 868 height 412
click at [561, 250] on icon "Attachments" at bounding box center [560, 232] width 36 height 43
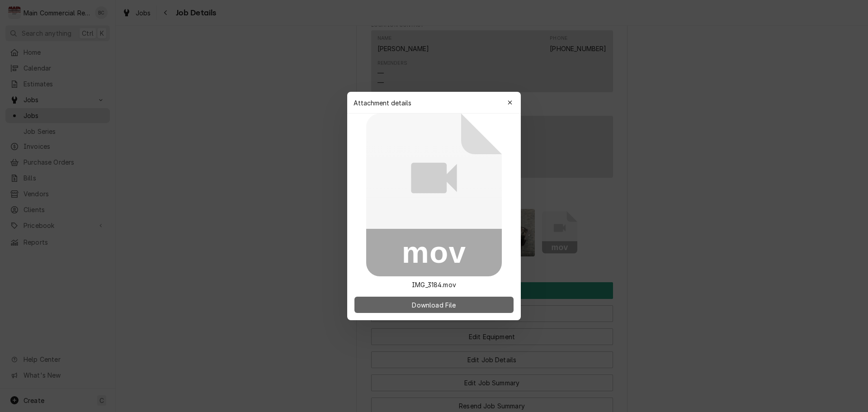
click at [472, 302] on button "Download File" at bounding box center [433, 305] width 159 height 16
click at [732, 236] on div at bounding box center [434, 206] width 868 height 412
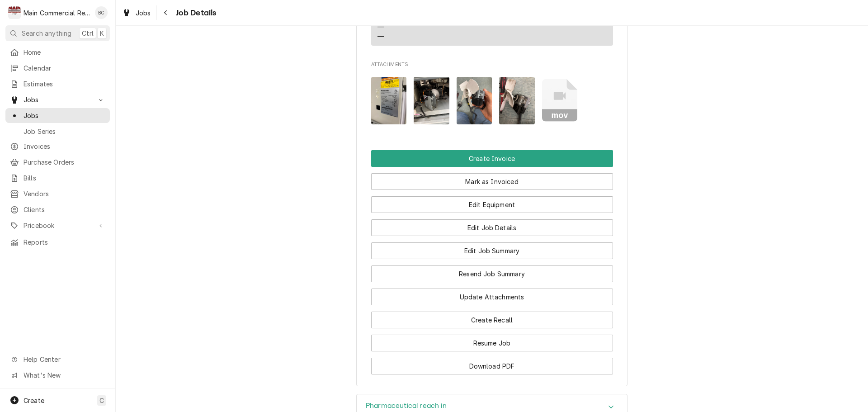
scroll to position [958, 0]
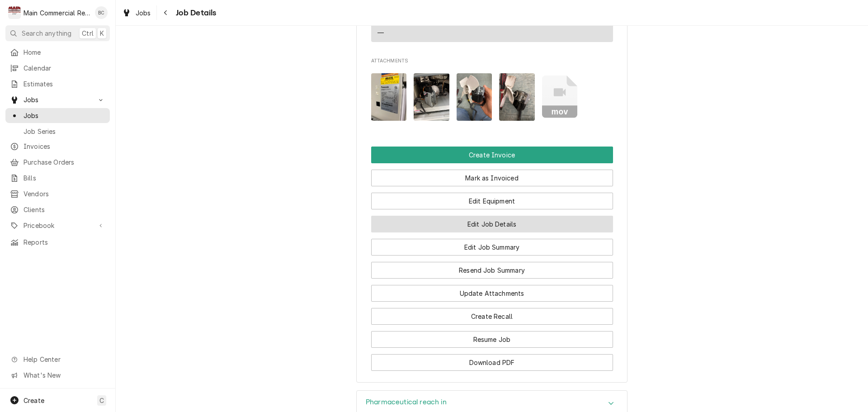
click at [504, 232] on button "Edit Job Details" at bounding box center [492, 224] width 242 height 17
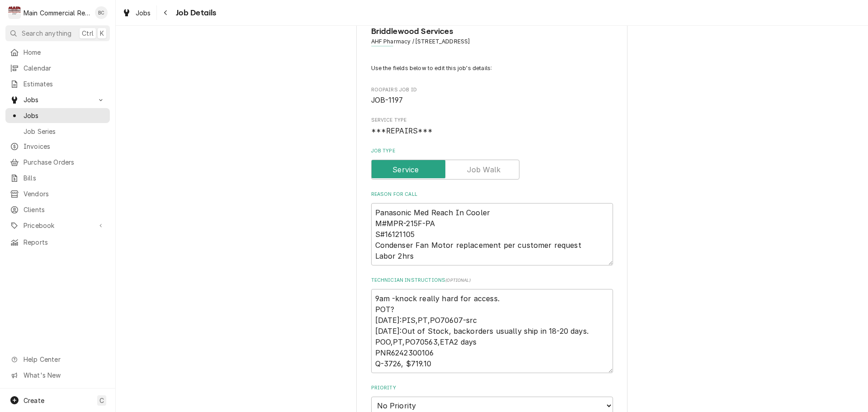
scroll to position [45, 0]
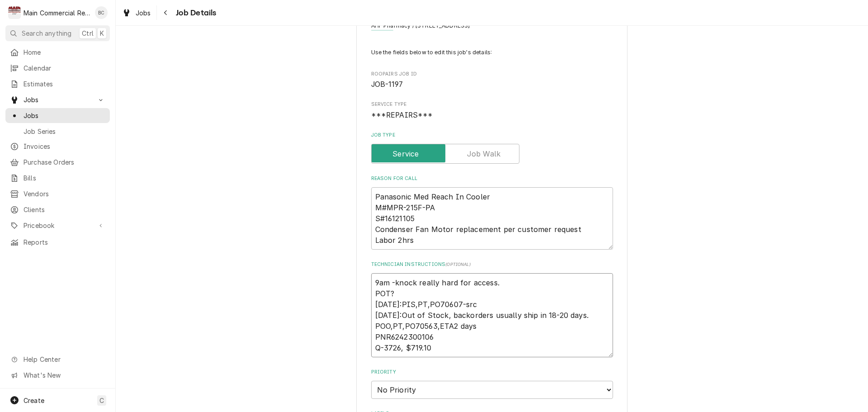
click at [372, 281] on textarea "9am -knock really hard for access. POT? 9-4-25:PIS,PT,PO70607-src 8/13/25:Out o…" at bounding box center [492, 315] width 242 height 84
type textarea "x"
type textarea "9am -knock really hard for access. POT? 9-4-25:PIS,PT,PO70607-src 8/13/25:Out o…"
type textarea "x"
type textarea "I 9am -knock really hard for access. POT? 9-4-25:PIS,PT,PO70607-src 8/13/25:Out…"
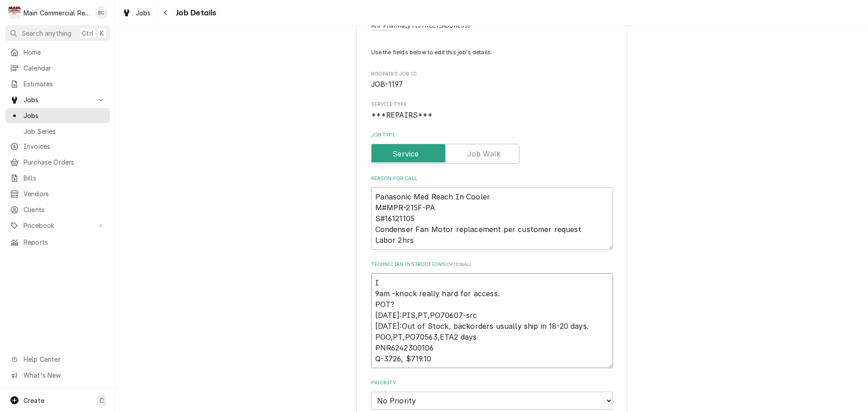
type textarea "x"
type textarea "IN 9am -knock really hard for access. POT? 9-4-25:PIS,PT,PO70607-src 8/13/25:Ou…"
type textarea "x"
type textarea "INV 9am -knock really hard for access. POT? 9-4-25:PIS,PT,PO70607-src 8/13/25:O…"
type textarea "x"
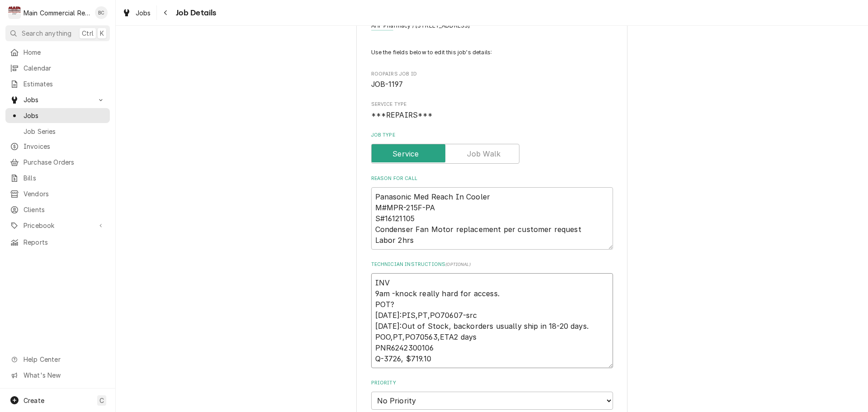
type textarea "INV# 9am -knock really hard for access. POT? 9-4-25:PIS,PT,PO70607-src 8/13/25:…"
type textarea "x"
type textarea "INV#1 9am -knock really hard for access. POT? 9-4-25:PIS,PT,PO70607-src 8/13/25…"
type textarea "x"
type textarea "INV#15 9am -knock really hard for access. POT? 9-4-25:PIS,PT,PO70607-src 8/13/2…"
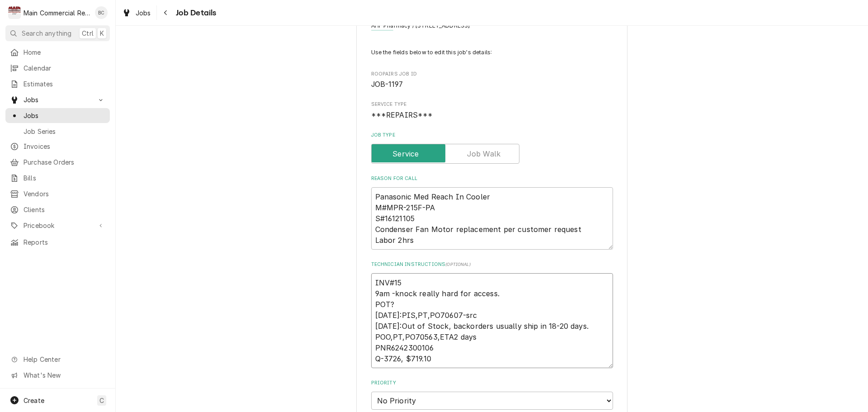
type textarea "x"
type textarea "INV#152 9am -knock really hard for access. POT? 9-4-25:PIS,PT,PO70607-src 8/13/…"
type textarea "x"
type textarea "INV#1522 9am -knock really hard for access. POT? 9-4-25:PIS,PT,PO70607-src 8/13…"
type textarea "x"
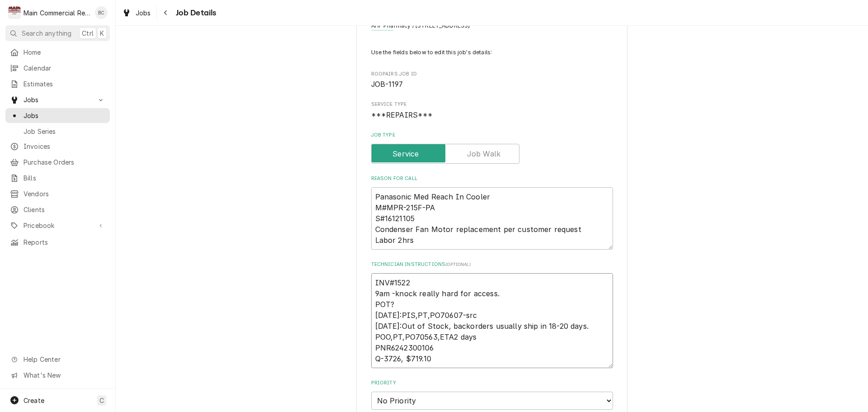
type textarea "INV#15226 9am -knock really hard for access. POT? 9-4-25:PIS,PT,PO70607-src 8/1…"
type textarea "x"
type textarea "INV#152263 9am -knock really hard for access. POT? 9-4-25:PIS,PT,PO70607-src 8/…"
type textarea "x"
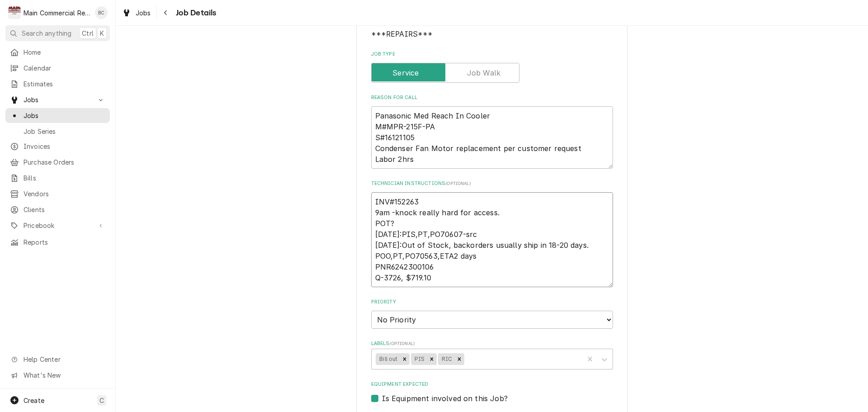
scroll to position [136, 0]
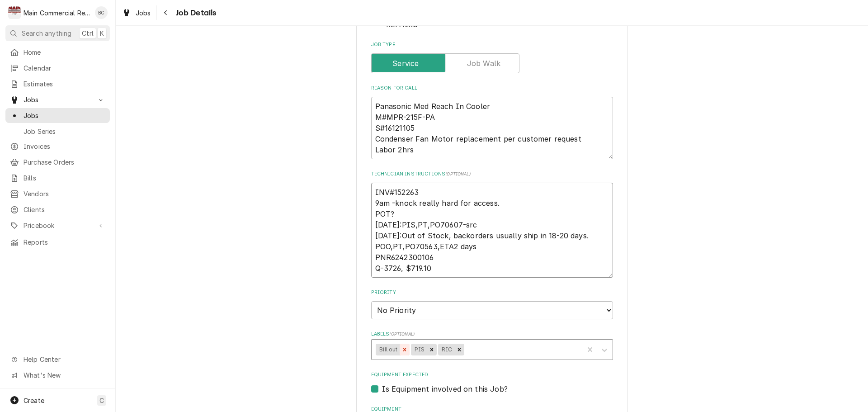
click at [401, 352] on icon "Remove Bill out" at bounding box center [404, 349] width 6 height 6
type textarea "INV#152263 9am -knock really hard for access. POT? 9-4-25:PIS,PT,PO70607-src 8/…"
type textarea "x"
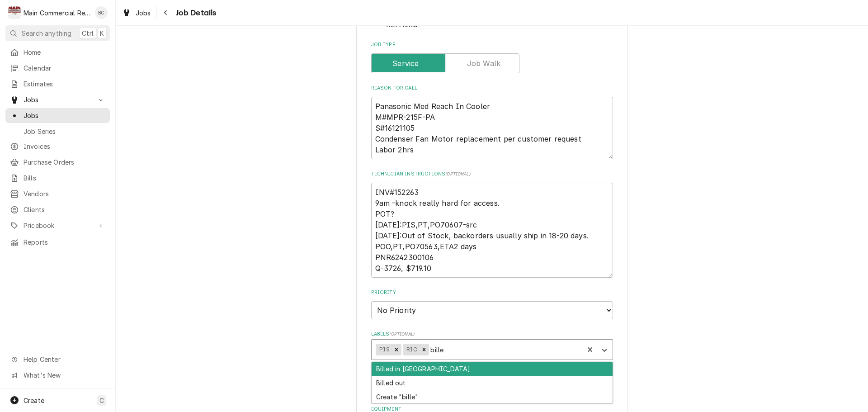
type input "billed"
click at [438, 371] on div "Billed in QBO" at bounding box center [492, 369] width 241 height 14
type textarea "x"
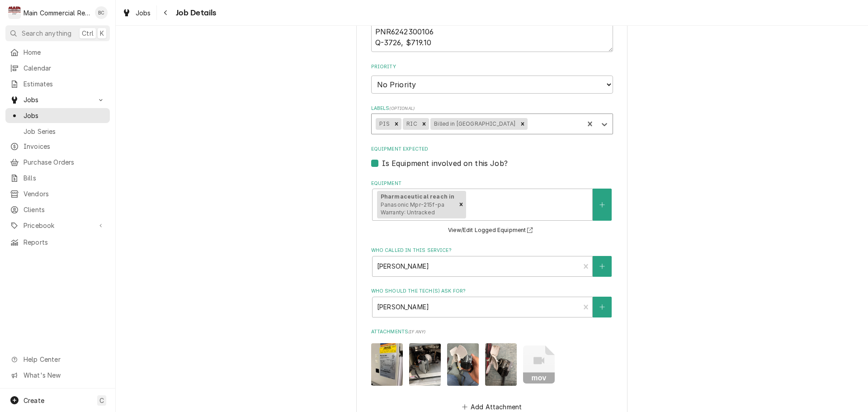
scroll to position [362, 0]
click at [393, 125] on icon "Remove PIS" at bounding box center [396, 123] width 6 height 6
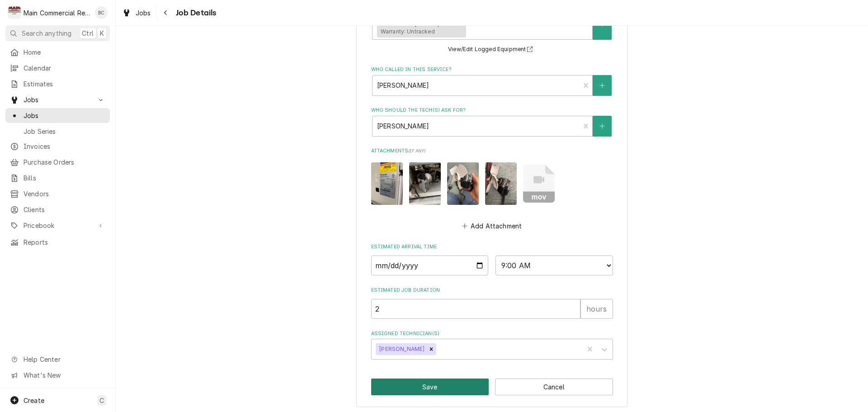
scroll to position [545, 0]
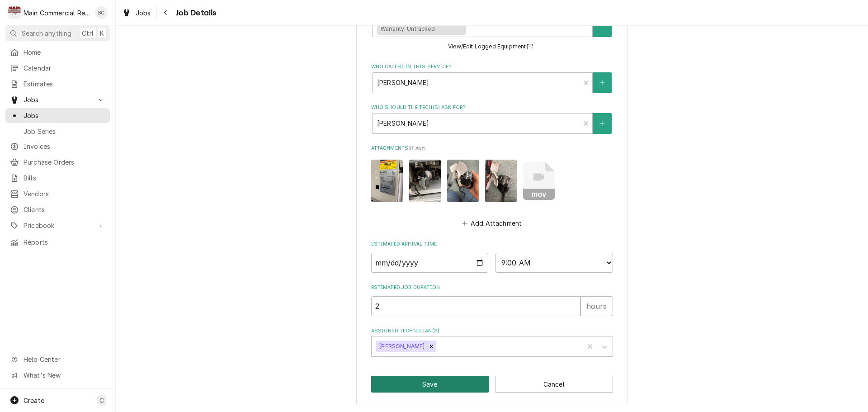
click at [413, 388] on button "Save" at bounding box center [430, 384] width 118 height 17
type textarea "x"
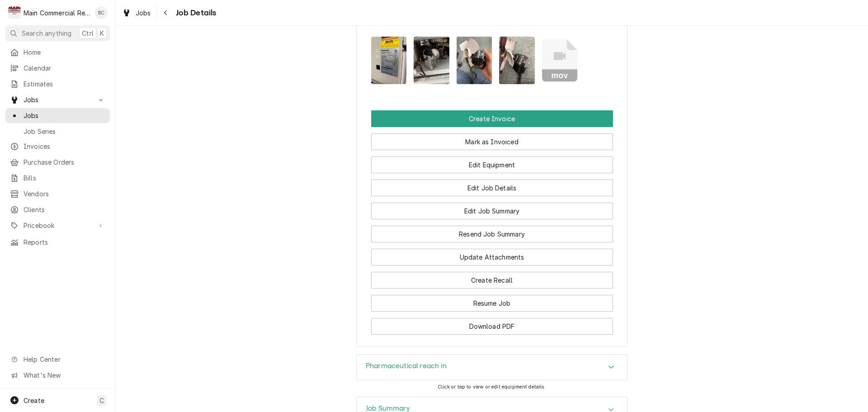
scroll to position [993, 0]
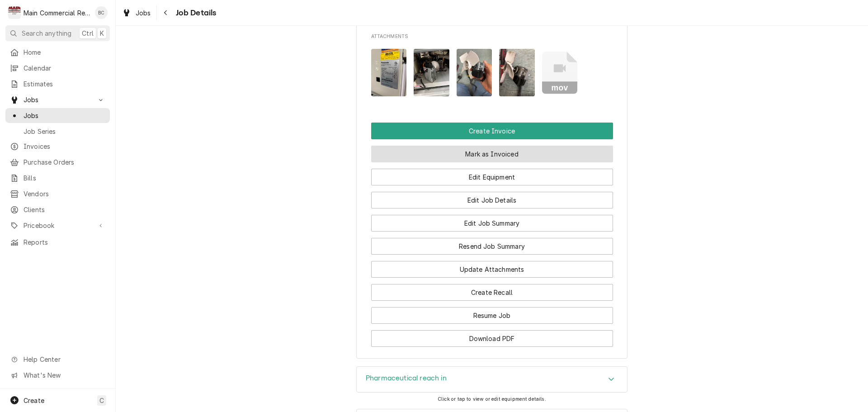
drag, startPoint x: 497, startPoint y: 161, endPoint x: 501, endPoint y: 164, distance: 5.1
click at [497, 161] on button "Mark as Invoiced" at bounding box center [492, 154] width 242 height 17
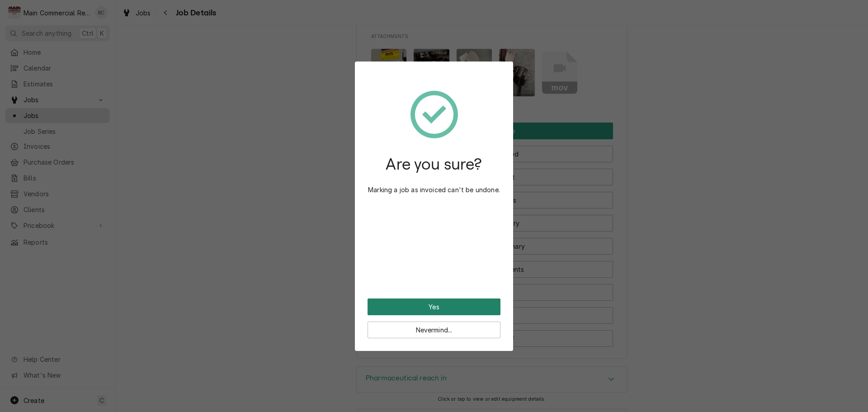
click at [437, 306] on button "Yes" at bounding box center [433, 306] width 133 height 17
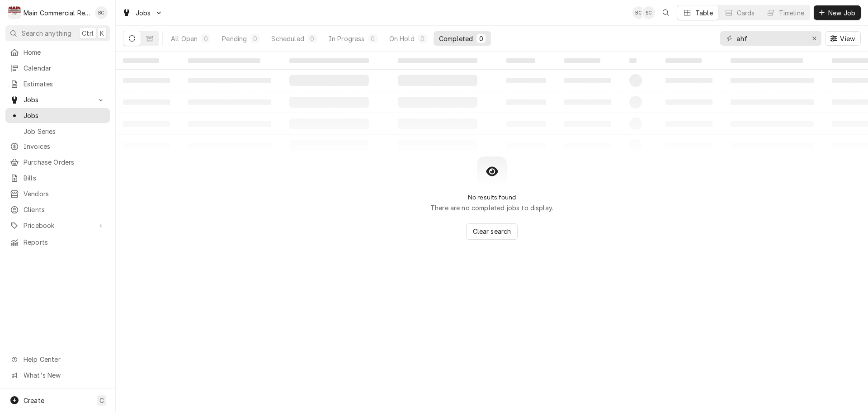
click at [134, 41] on icon "Dynamic Content Wrapper" at bounding box center [132, 38] width 6 height 6
click at [813, 40] on icon "Erase input" at bounding box center [814, 38] width 5 height 6
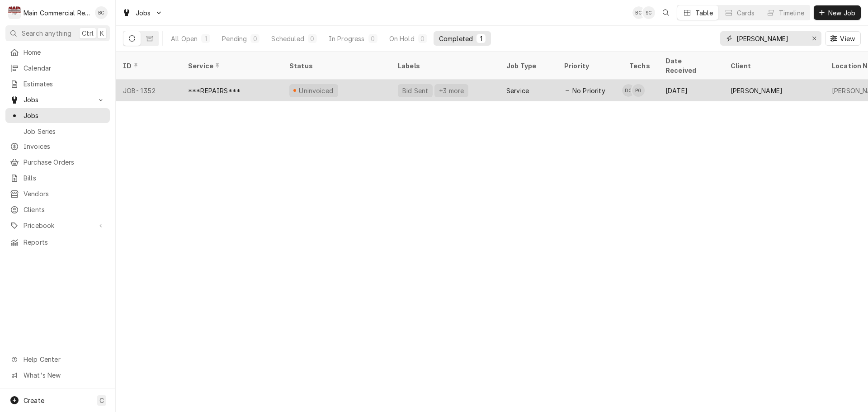
type input "anand"
click at [307, 86] on div "Uninvoiced" at bounding box center [316, 90] width 37 height 9
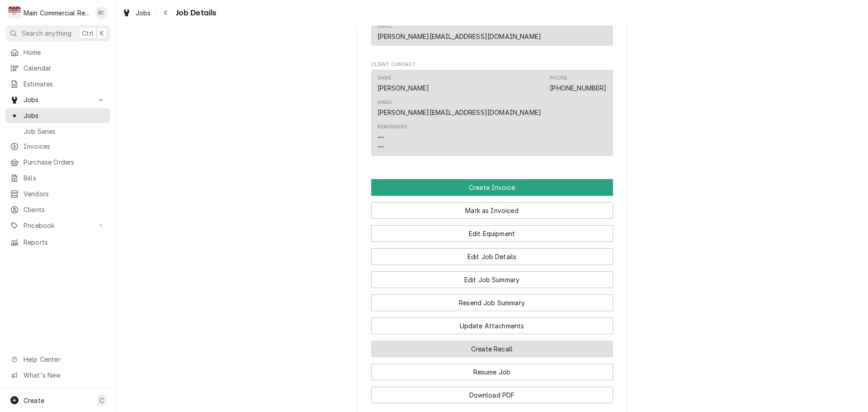
scroll to position [844, 0]
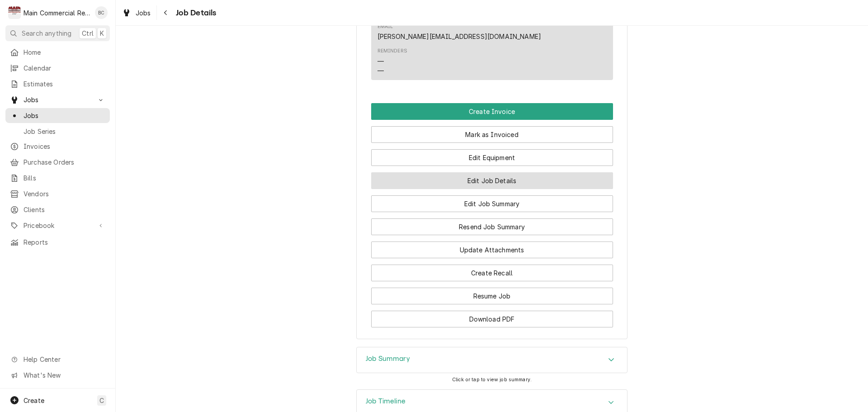
click at [498, 172] on button "Edit Job Details" at bounding box center [492, 180] width 242 height 17
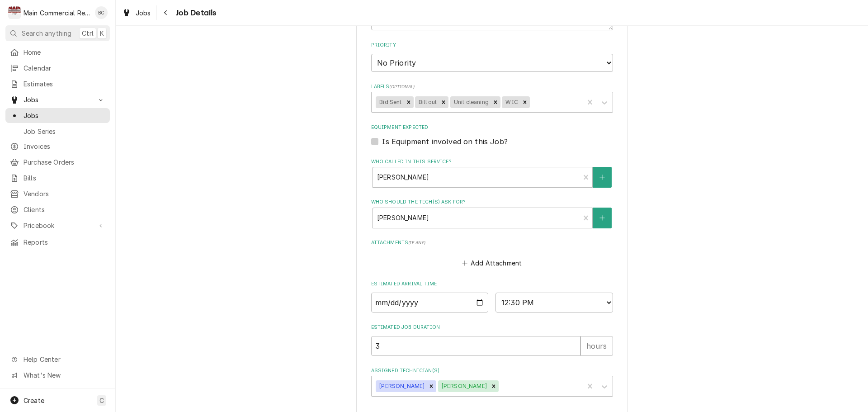
scroll to position [358, 0]
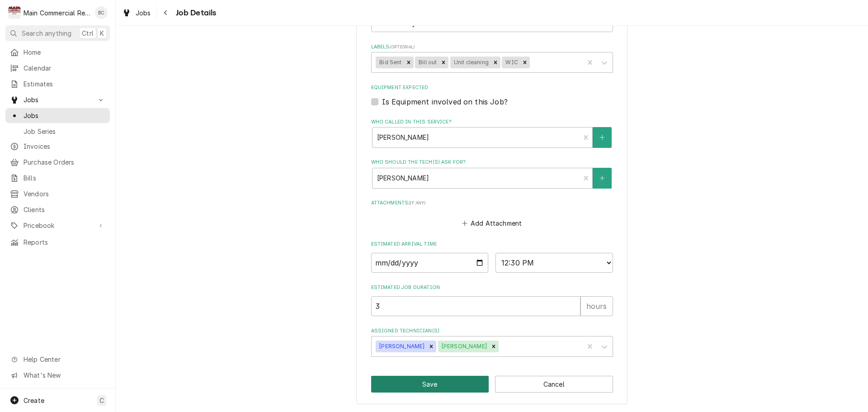
click at [444, 385] on button "Save" at bounding box center [430, 384] width 118 height 17
type textarea "x"
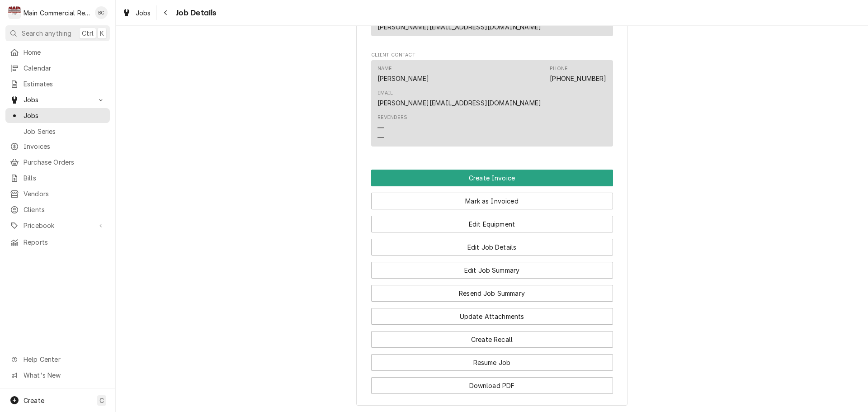
scroll to position [814, 0]
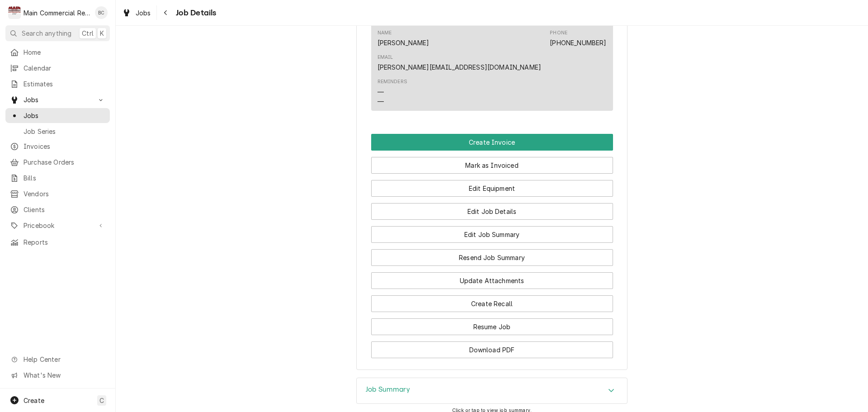
click at [484, 378] on div "Job Summary" at bounding box center [492, 390] width 270 height 25
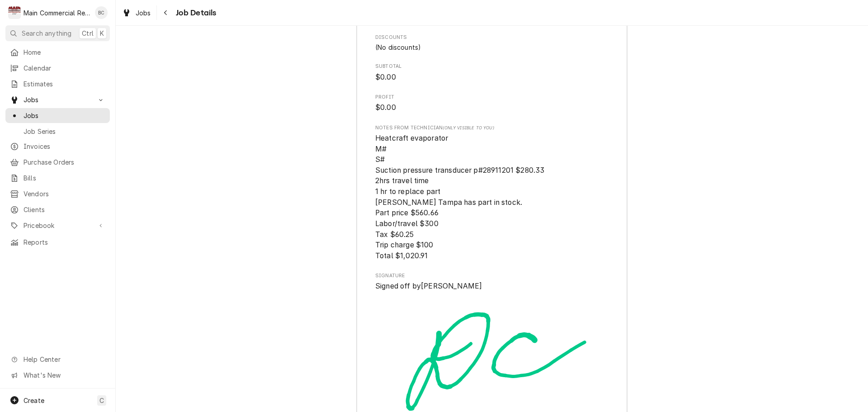
scroll to position [2167, 0]
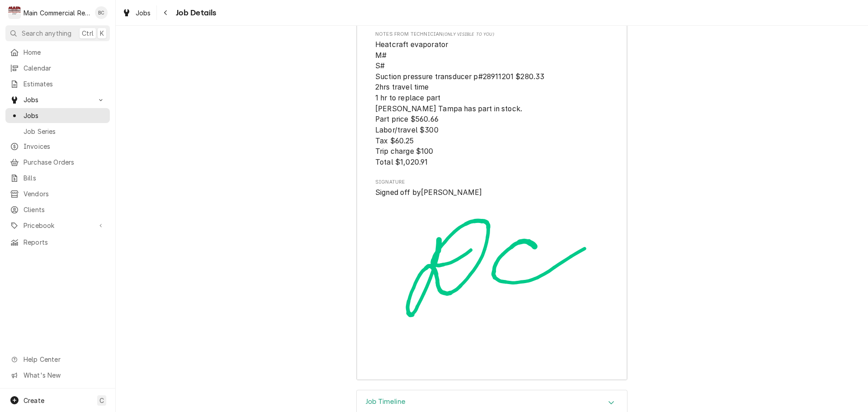
click at [512, 390] on div "Job Timeline" at bounding box center [492, 402] width 270 height 25
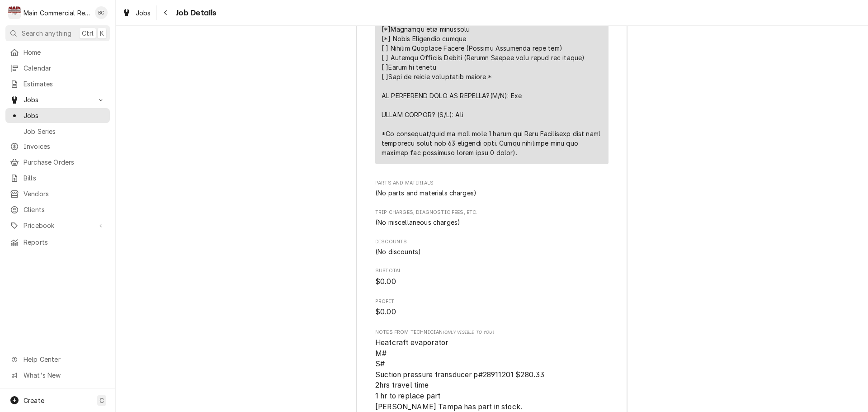
scroll to position [1851, 0]
